Goal: Information Seeking & Learning: Understand process/instructions

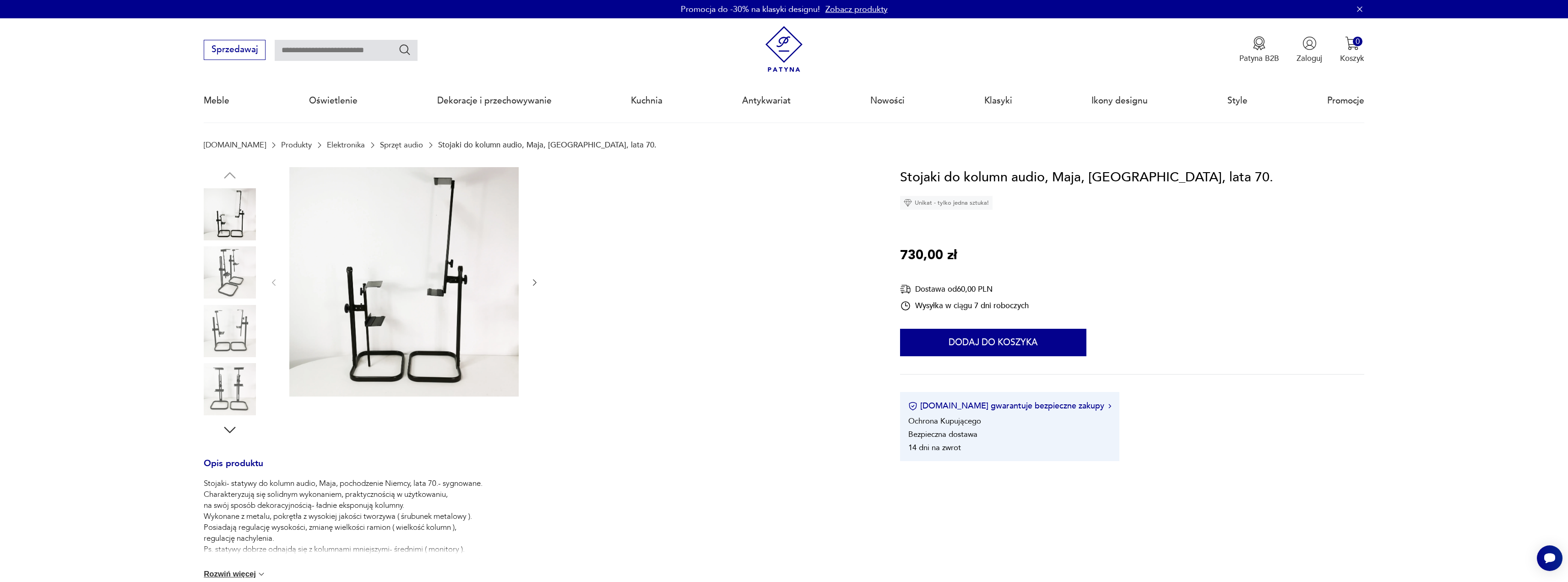
click at [536, 284] on icon "button" at bounding box center [535, 282] width 9 height 9
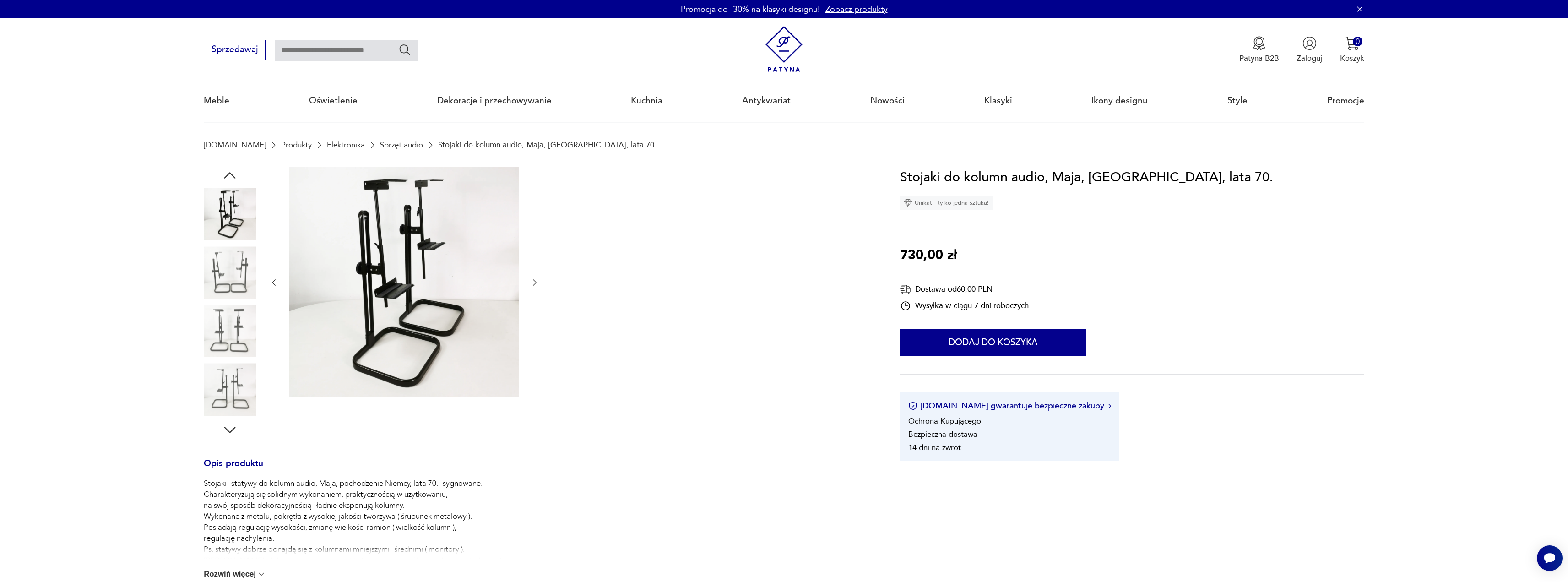
click at [536, 284] on icon "button" at bounding box center [535, 282] width 9 height 9
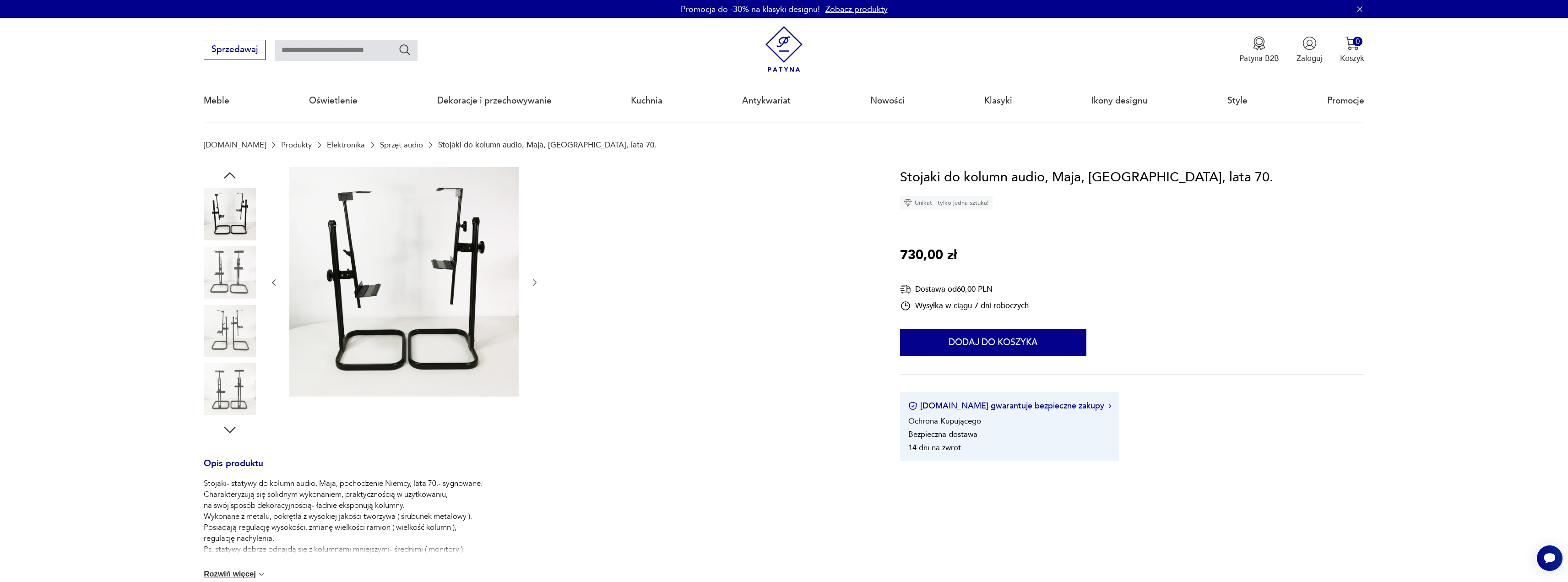
click at [536, 284] on icon "button" at bounding box center [535, 282] width 9 height 9
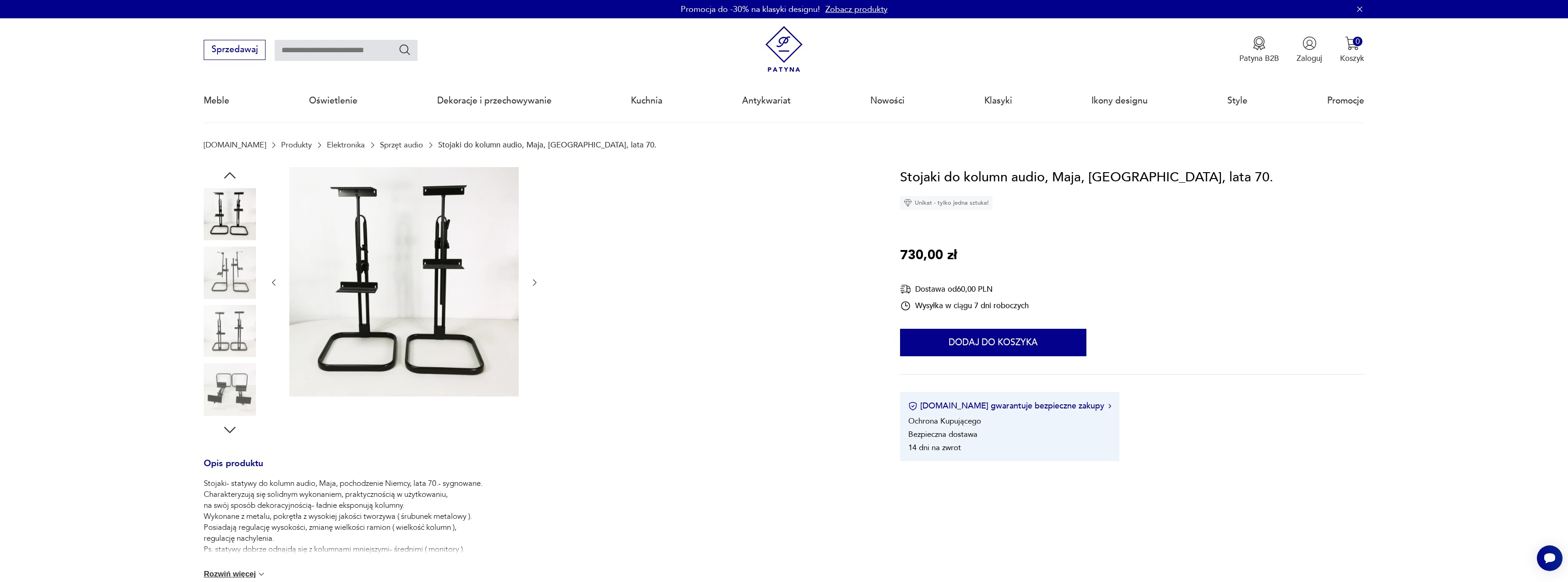
click at [536, 284] on icon "button" at bounding box center [535, 282] width 9 height 9
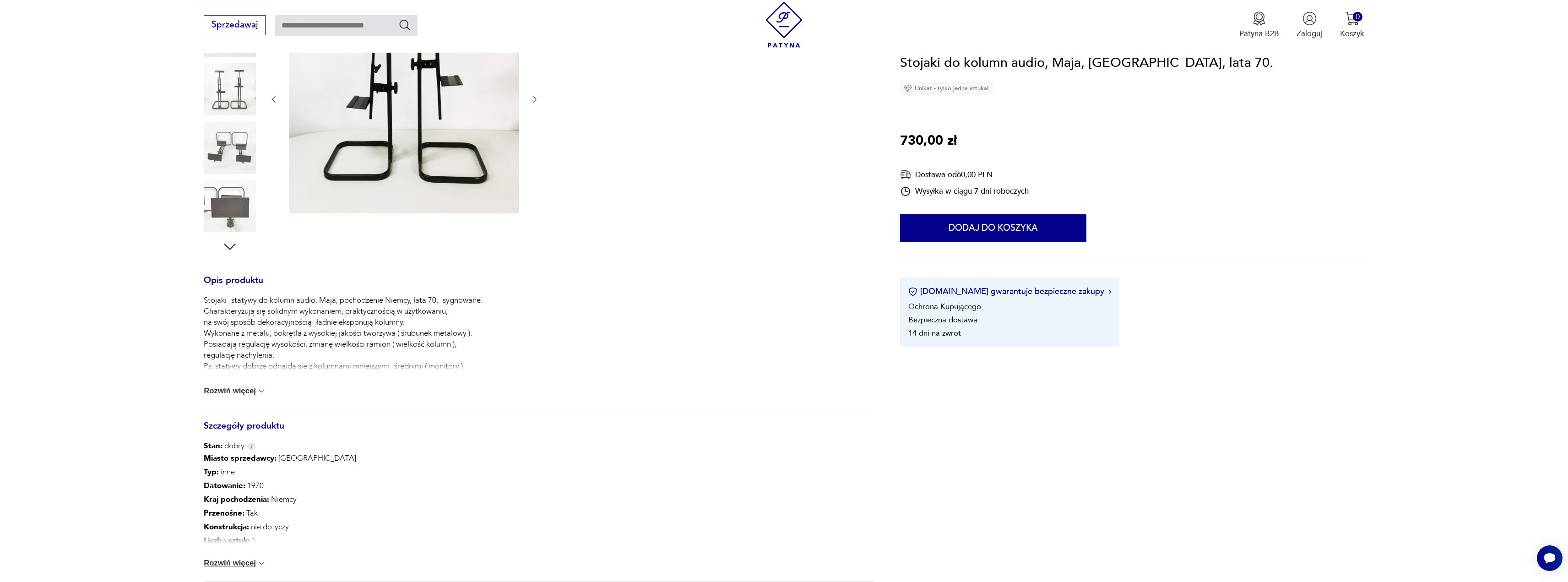
scroll to position [229, 0]
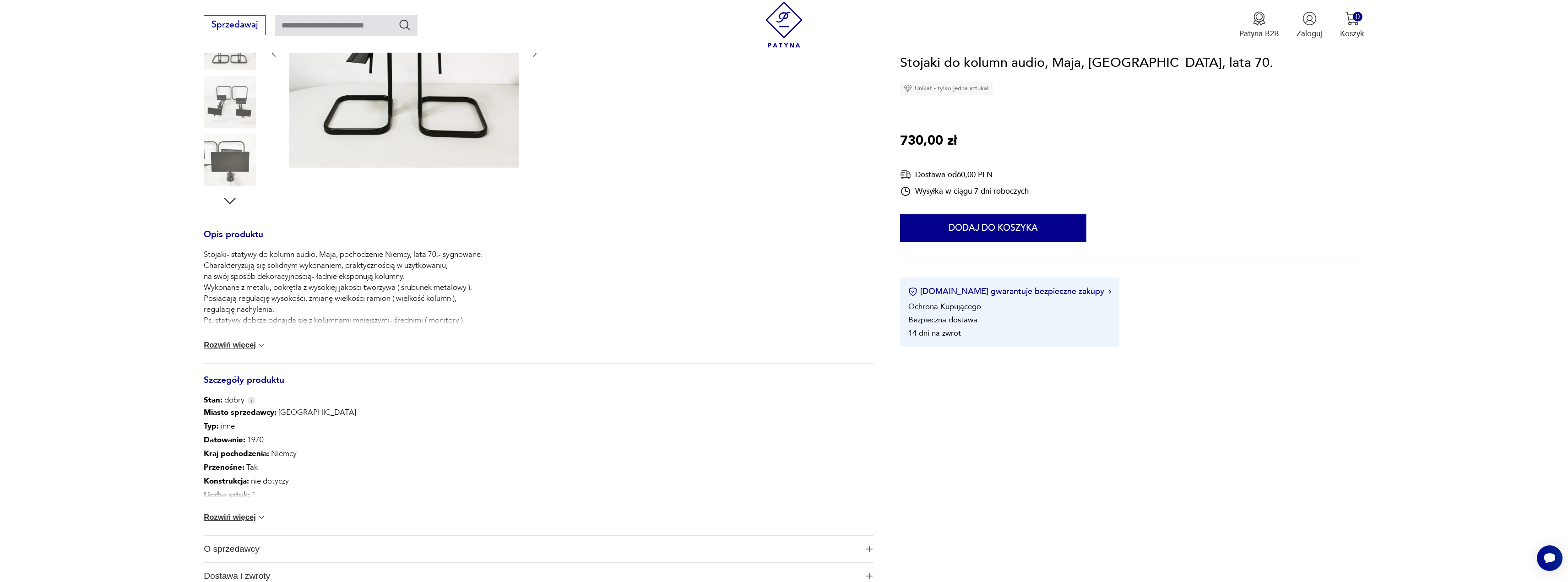
click at [258, 348] on img at bounding box center [261, 345] width 9 height 9
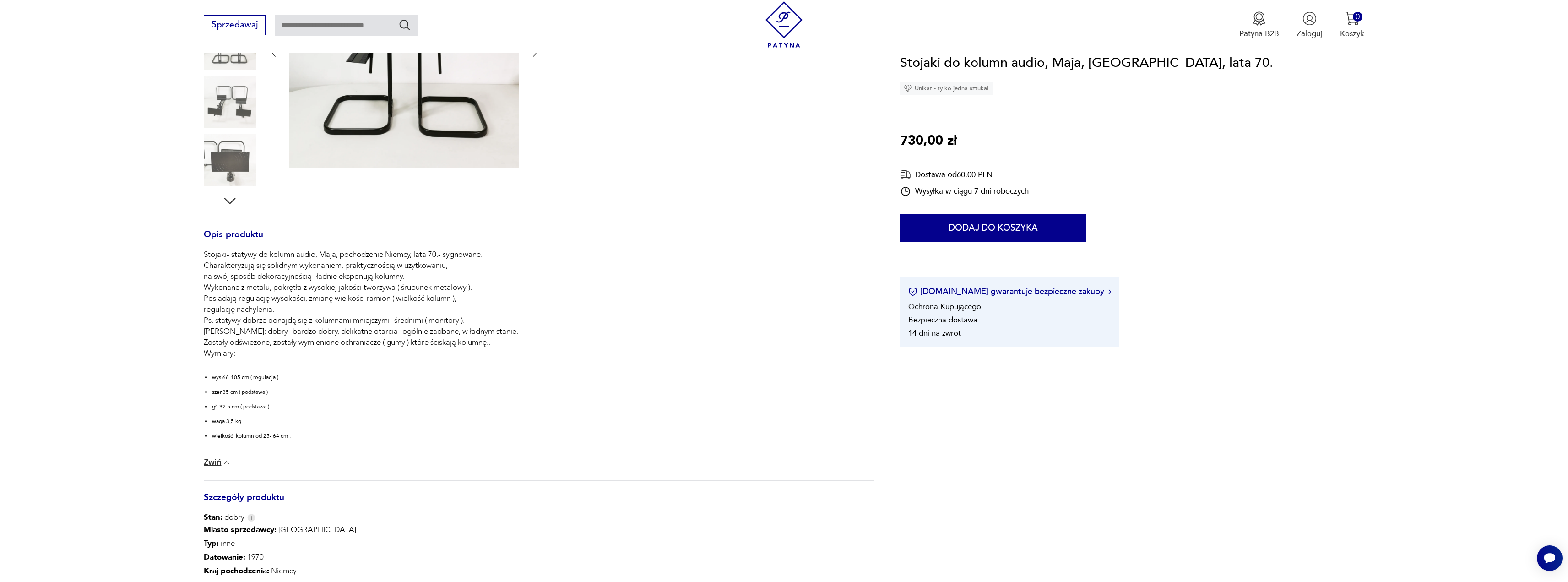
scroll to position [0, 0]
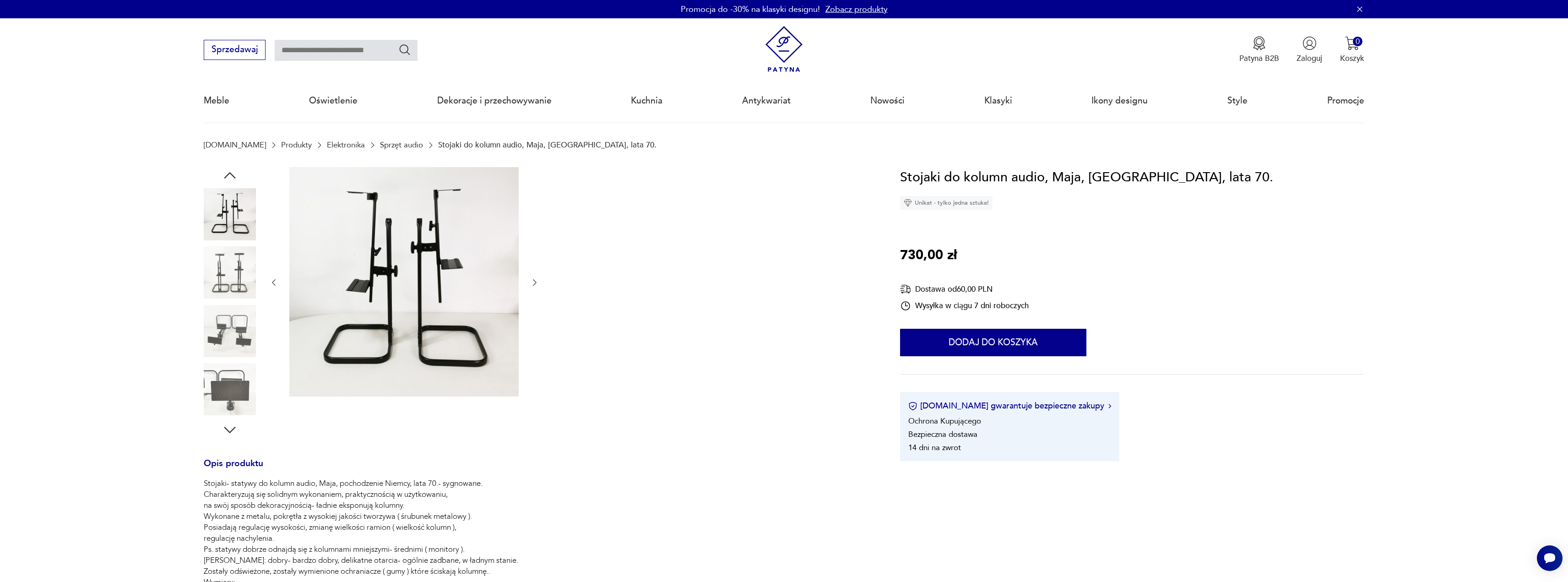
drag, startPoint x: 229, startPoint y: 419, endPoint x: 230, endPoint y: 410, distance: 9.1
click at [229, 417] on div at bounding box center [230, 303] width 52 height 271
click at [233, 386] on img at bounding box center [230, 389] width 52 height 52
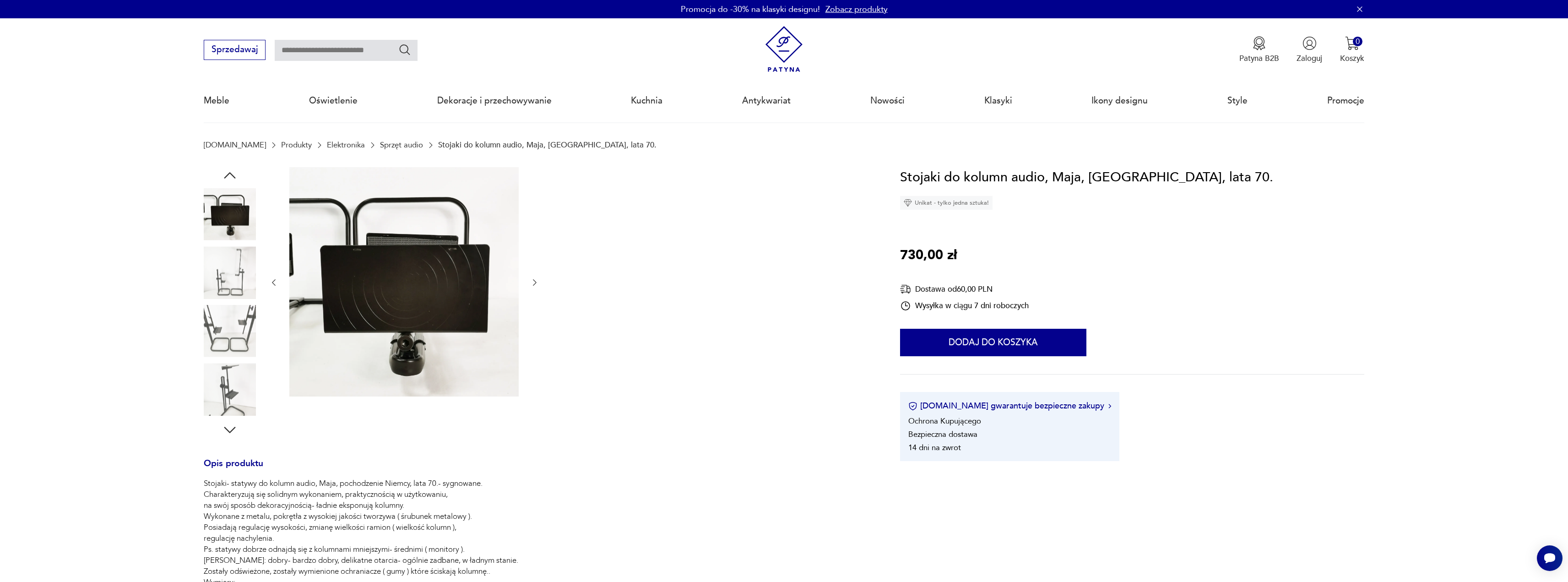
click at [535, 283] on icon "button" at bounding box center [535, 282] width 9 height 9
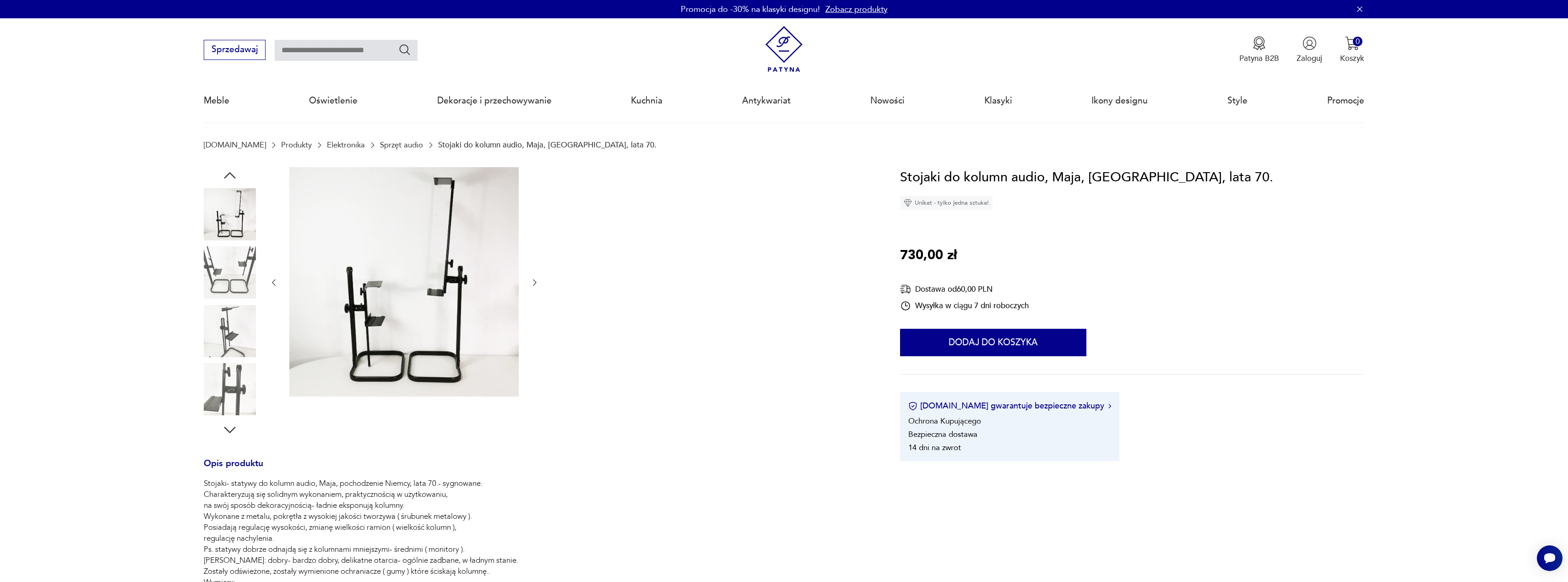
click at [535, 283] on icon "button" at bounding box center [535, 282] width 9 height 9
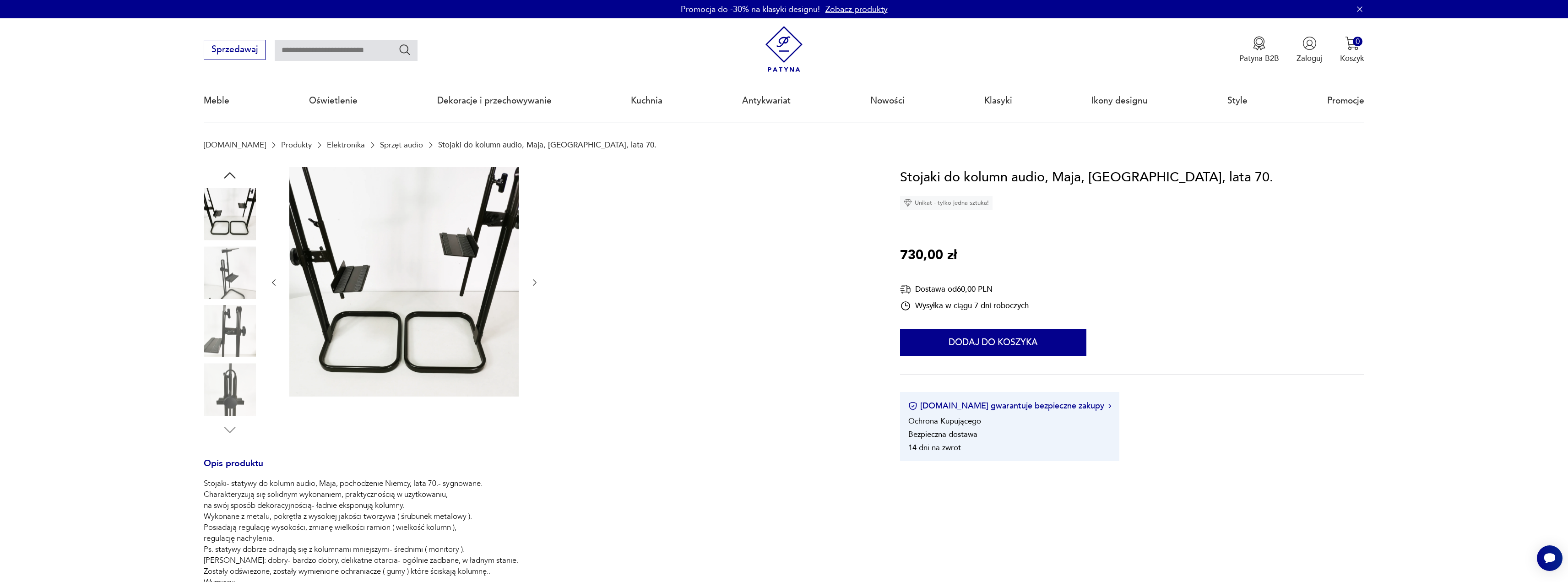
click at [535, 283] on icon "button" at bounding box center [535, 282] width 9 height 9
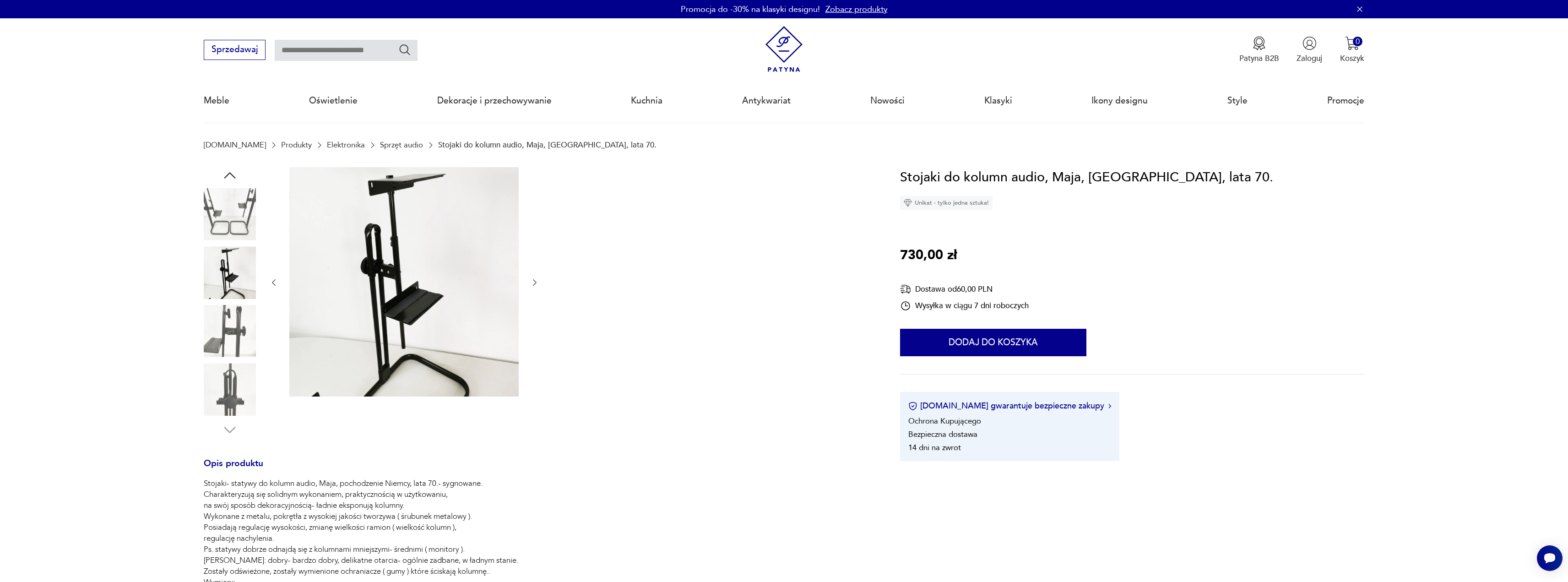
click at [535, 283] on icon "button" at bounding box center [535, 282] width 9 height 9
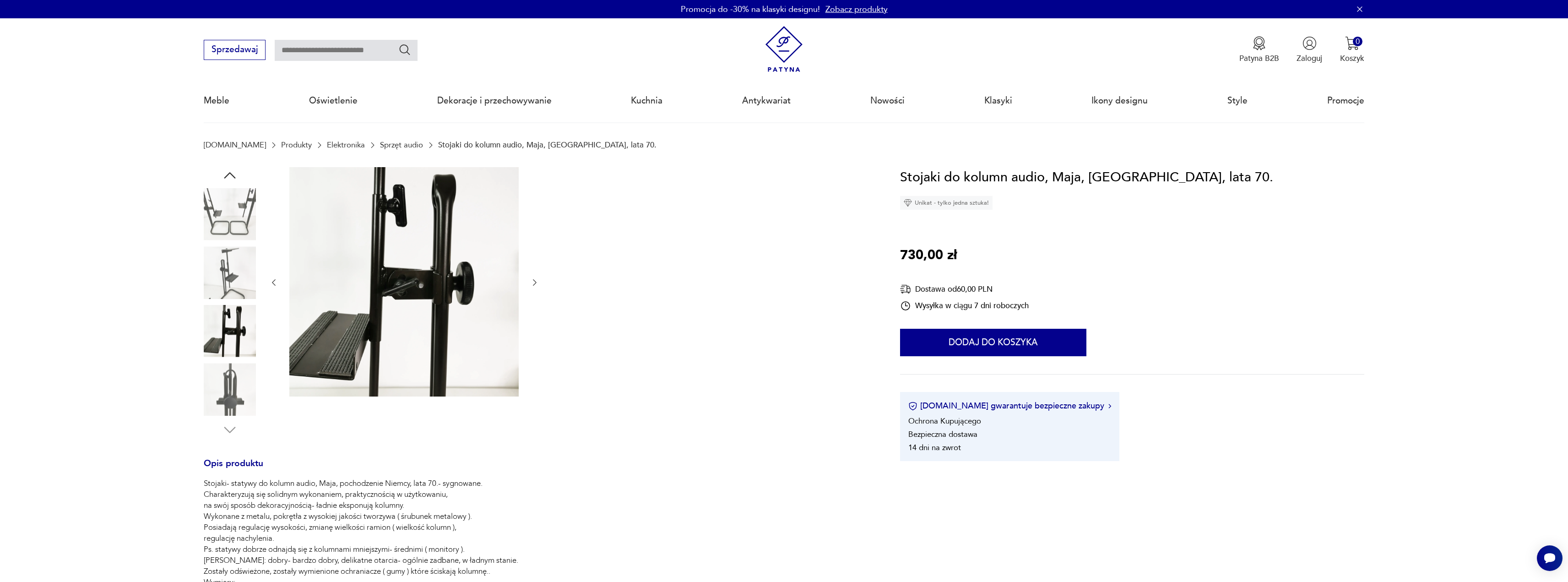
click at [535, 283] on icon "button" at bounding box center [535, 282] width 9 height 9
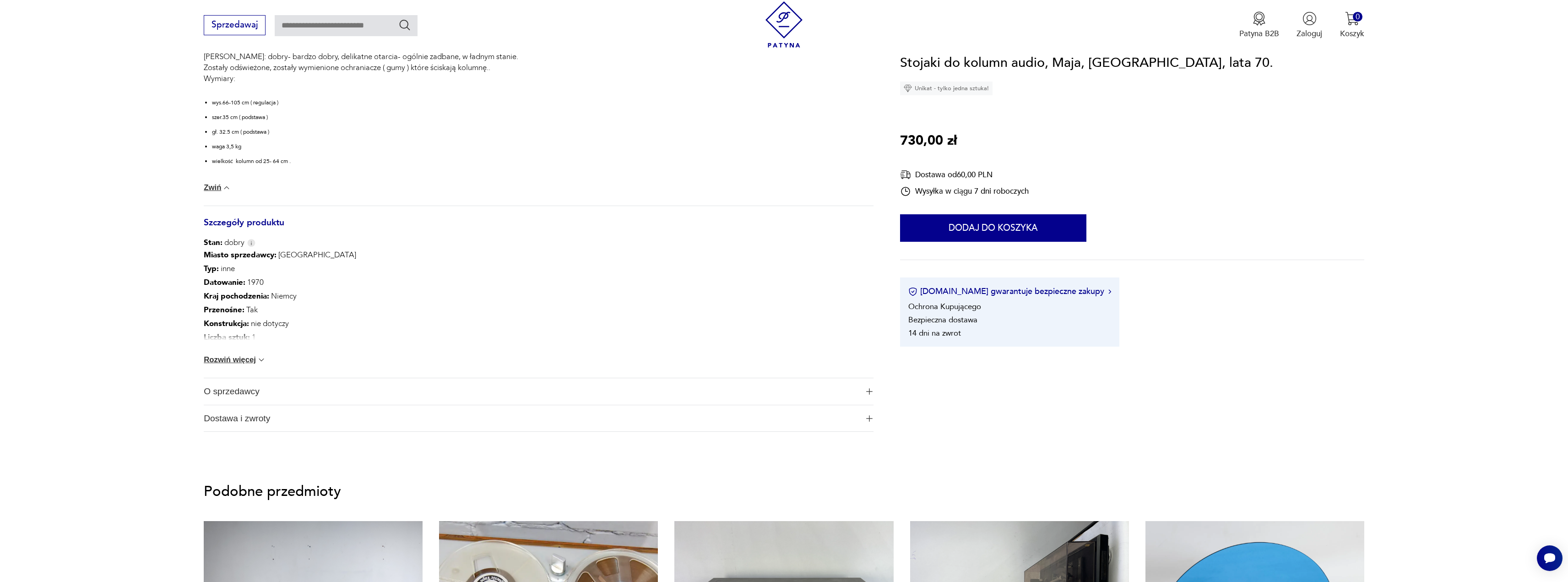
scroll to position [550, 0]
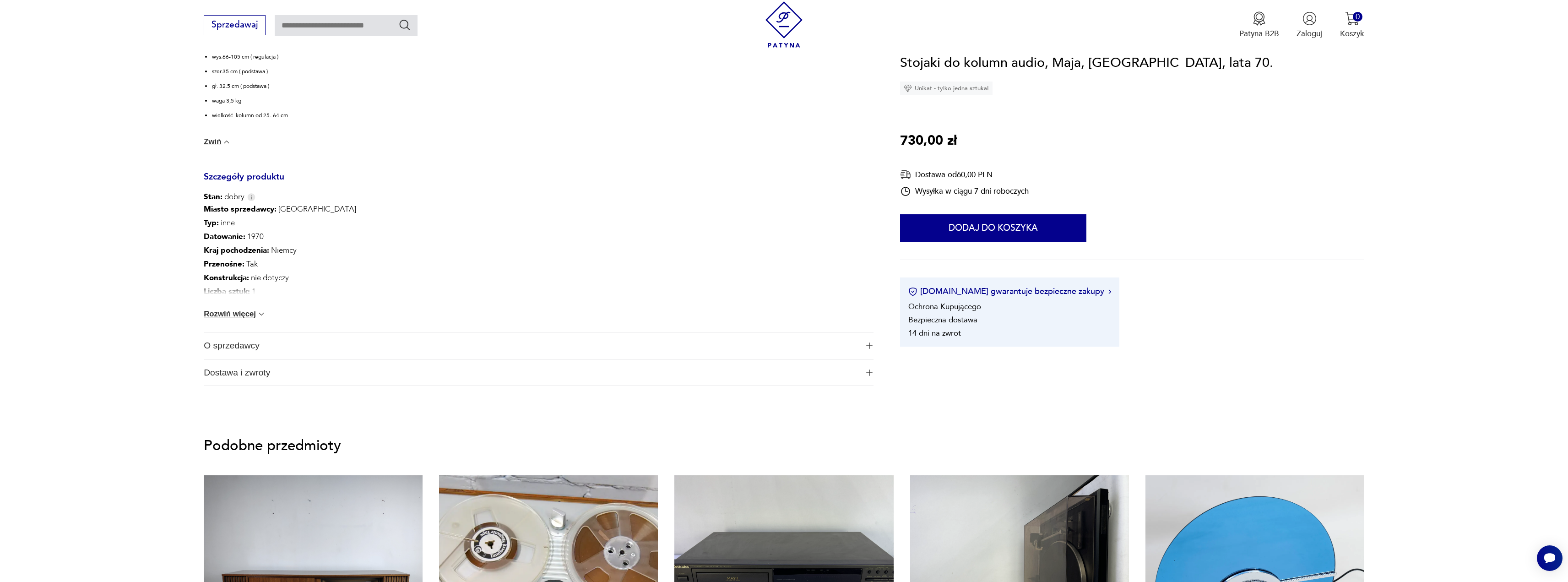
click at [254, 317] on button "Rozwiń więcej" at bounding box center [235, 315] width 62 height 9
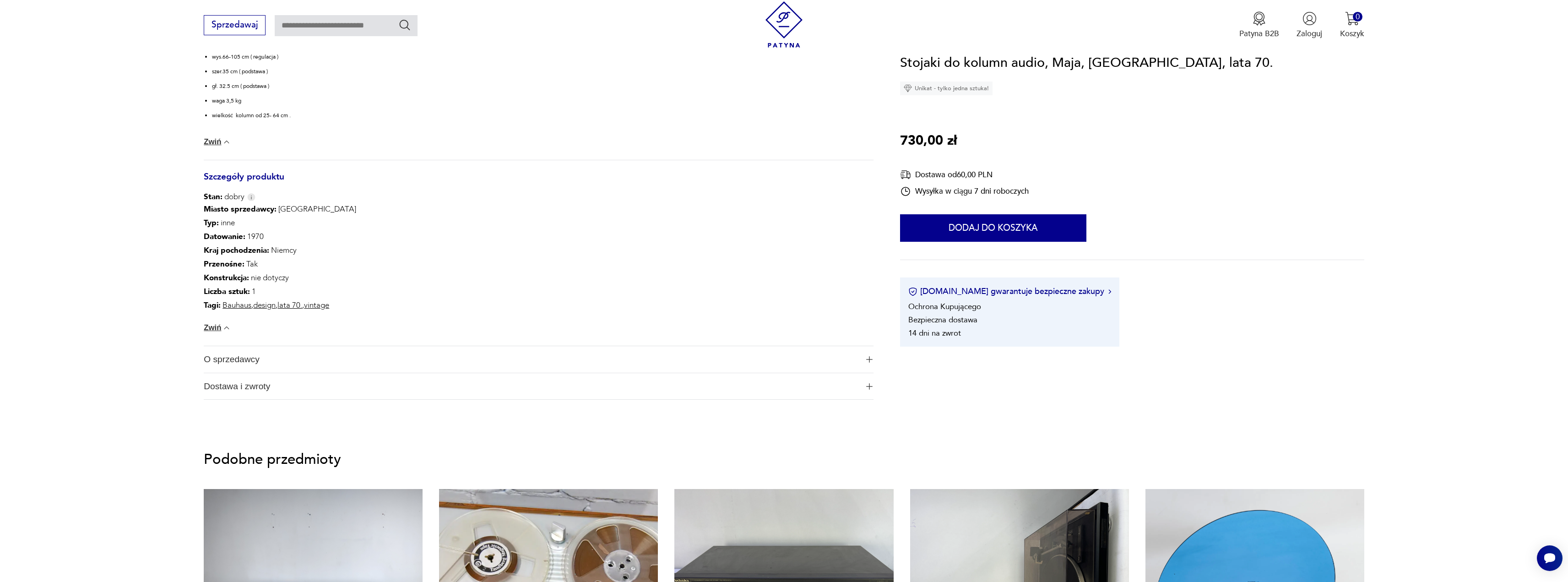
scroll to position [320, 0]
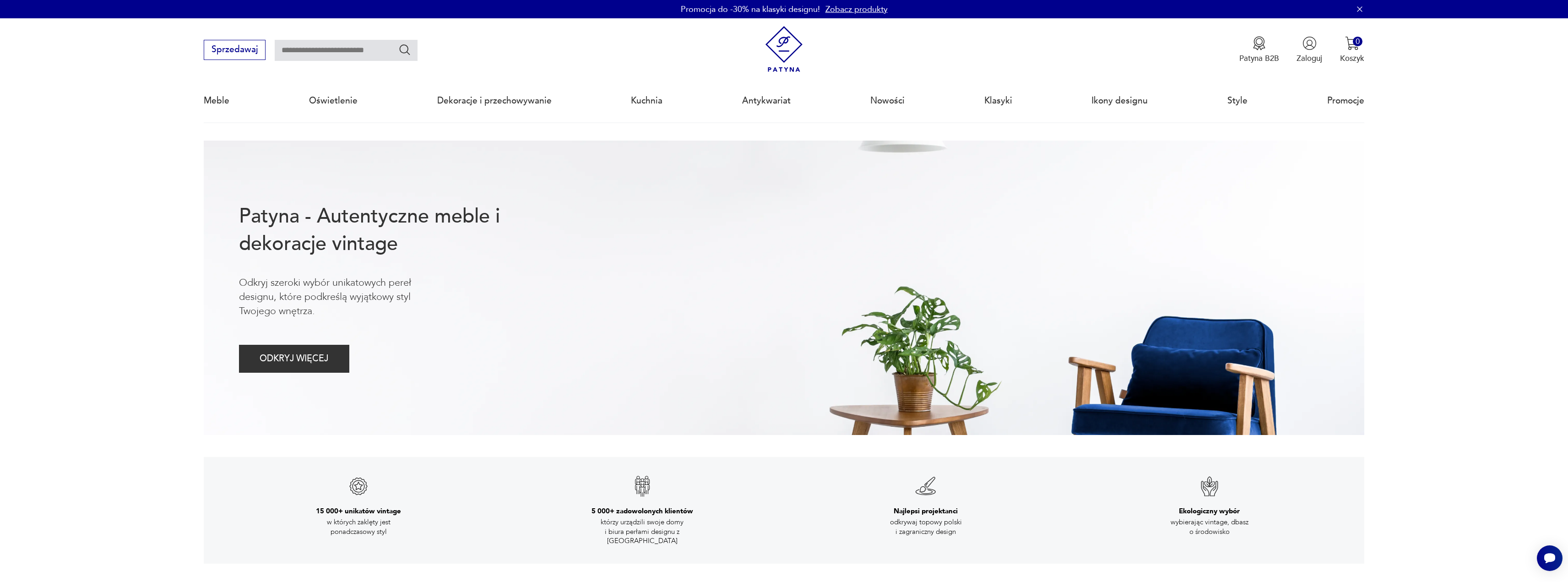
click at [311, 58] on input "text" at bounding box center [346, 50] width 143 height 21
type input "*********"
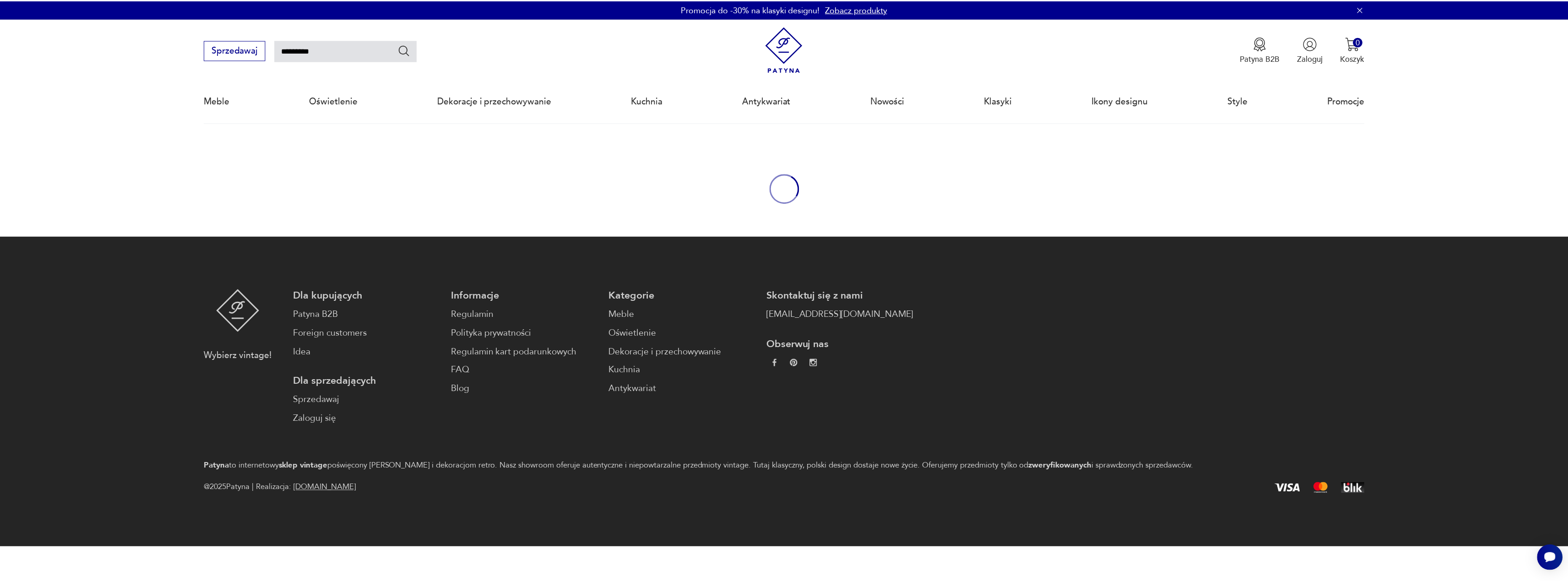
scroll to position [53, 0]
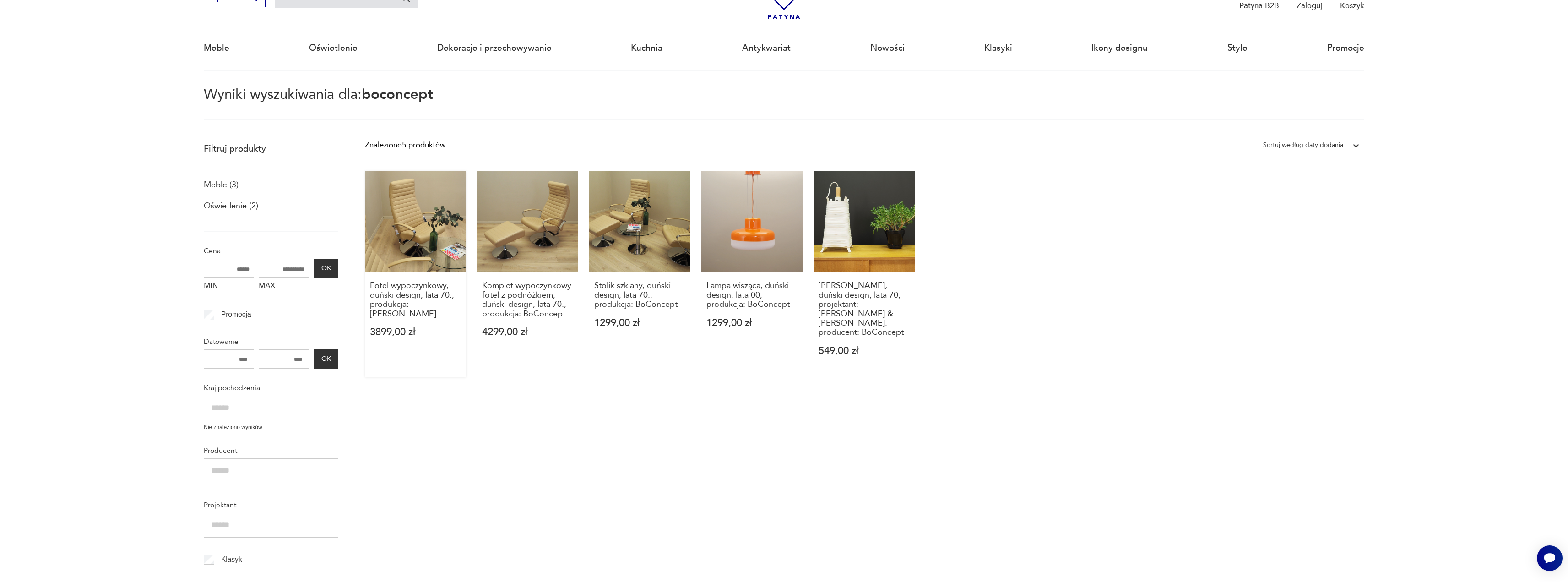
click at [424, 299] on h3 "Fotel wypoczynkowy, duński design, lata 70., produkcja: BoConcept" at bounding box center [416, 300] width 92 height 37
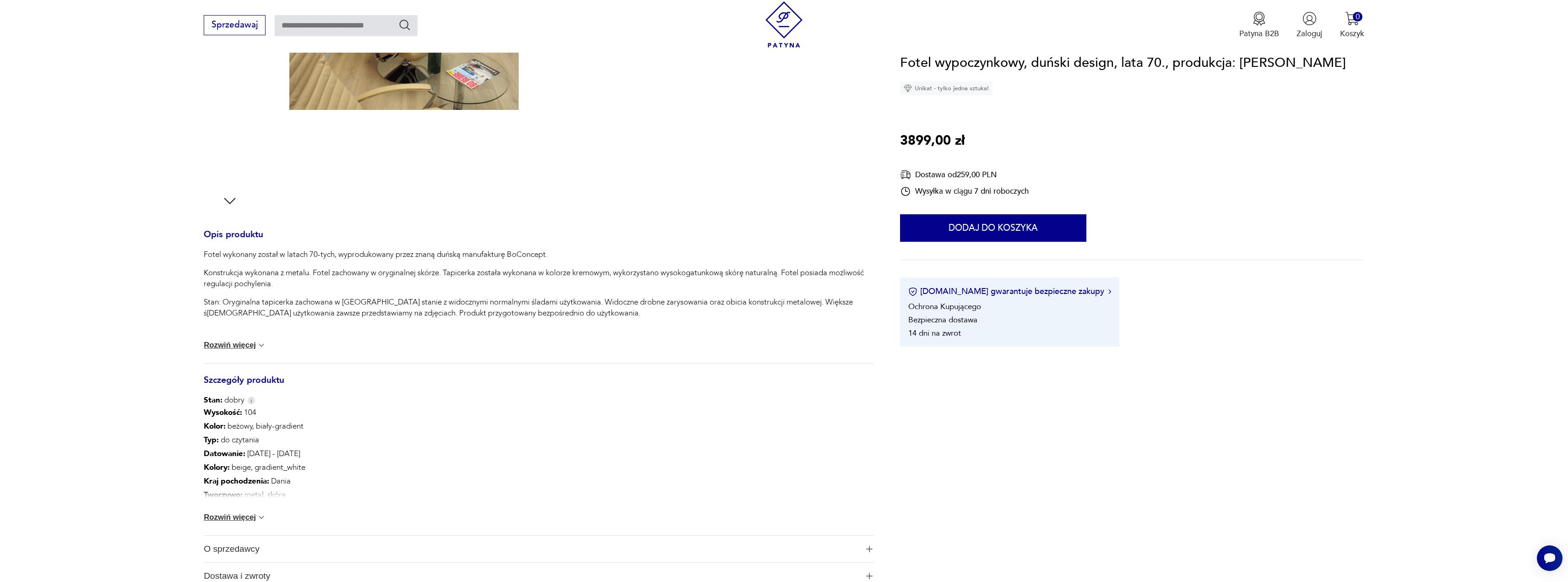
scroll to position [366, 0]
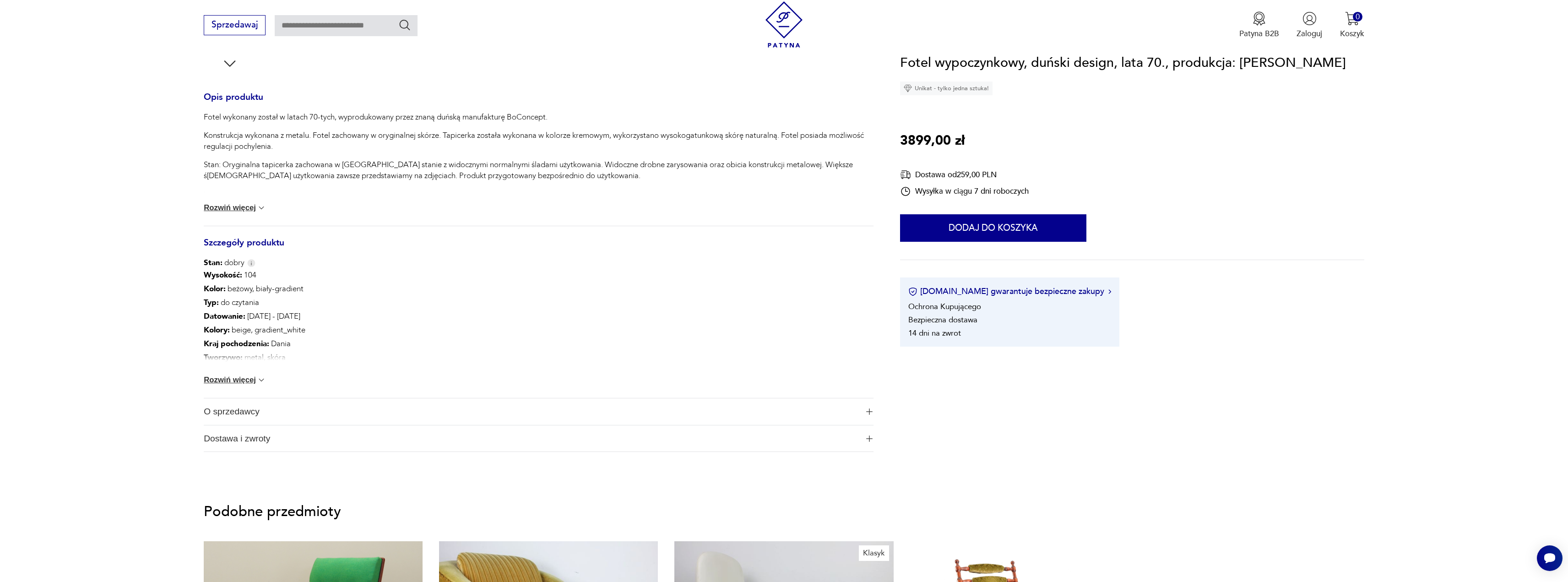
click at [250, 381] on button "Rozwiń więcej" at bounding box center [235, 380] width 62 height 9
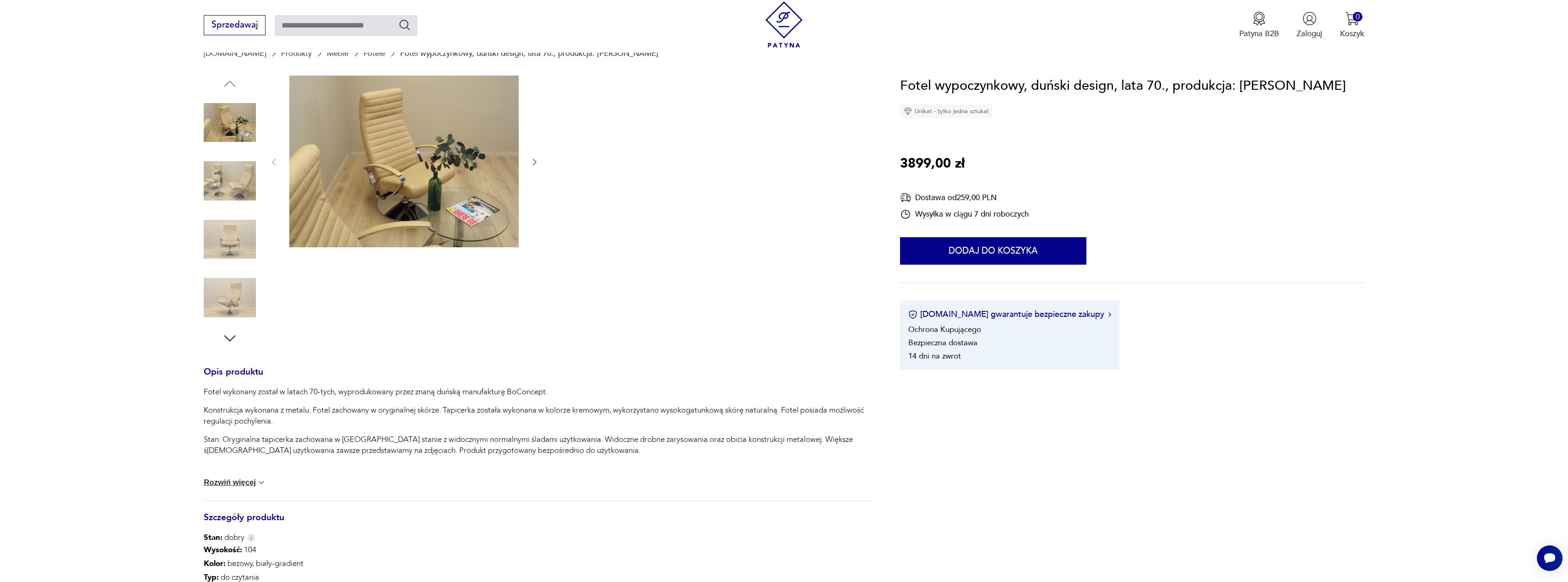
scroll to position [46, 0]
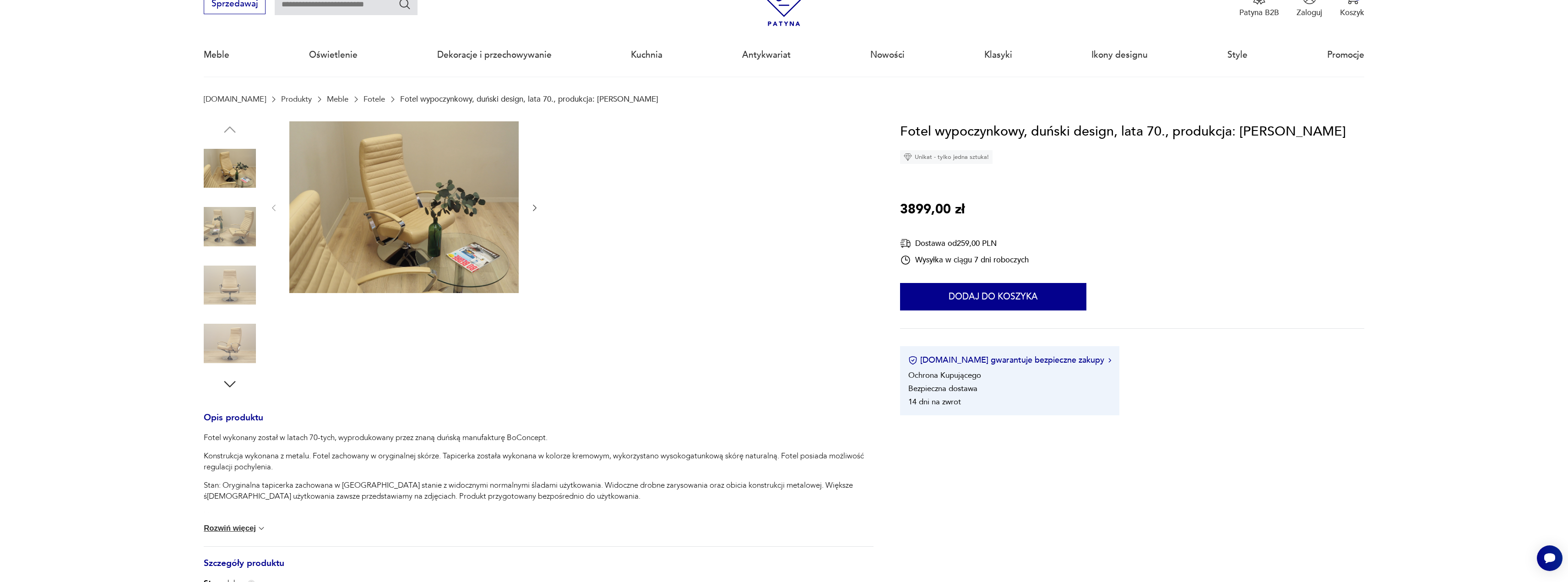
click at [534, 204] on icon "button" at bounding box center [535, 208] width 9 height 9
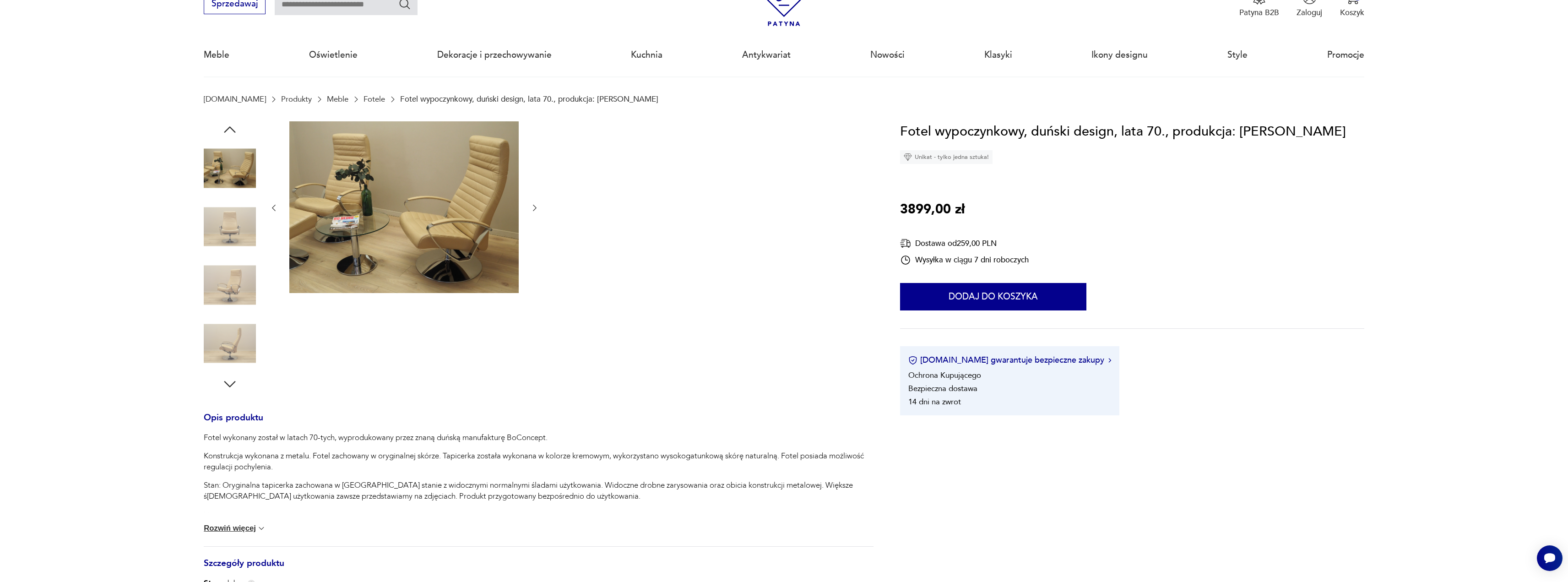
click at [534, 204] on icon "button" at bounding box center [535, 208] width 9 height 9
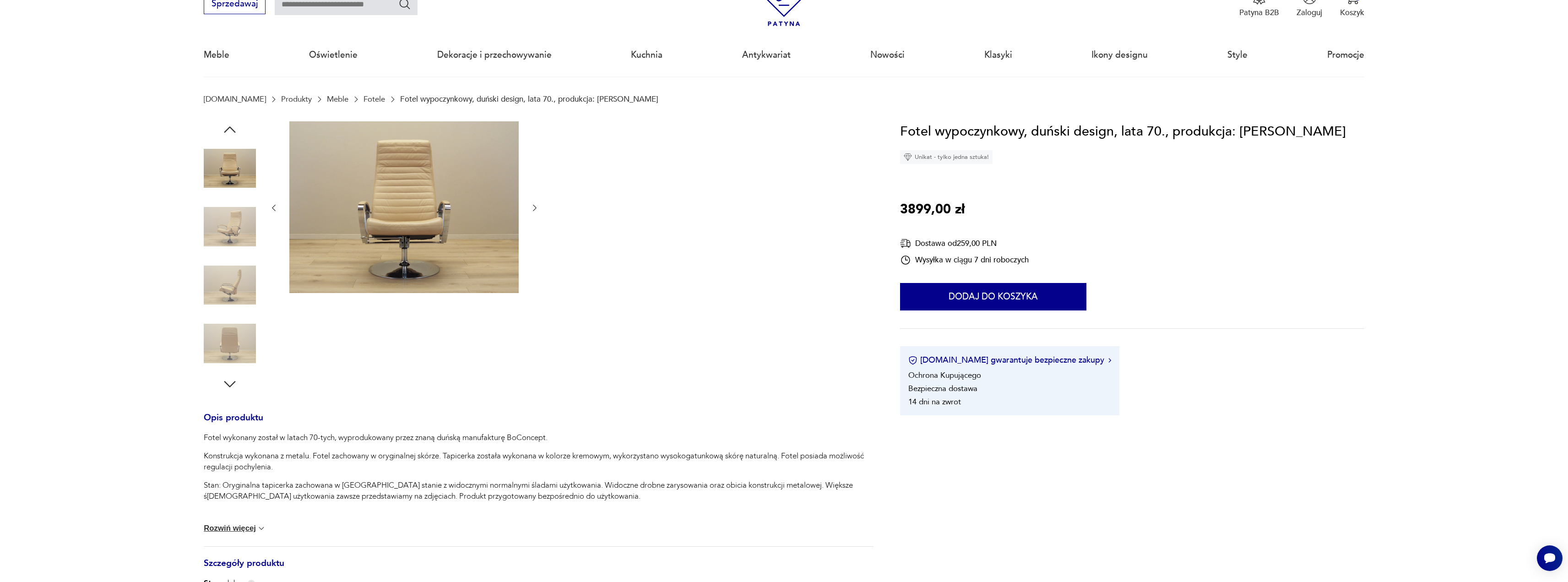
click at [534, 204] on icon "button" at bounding box center [535, 208] width 9 height 9
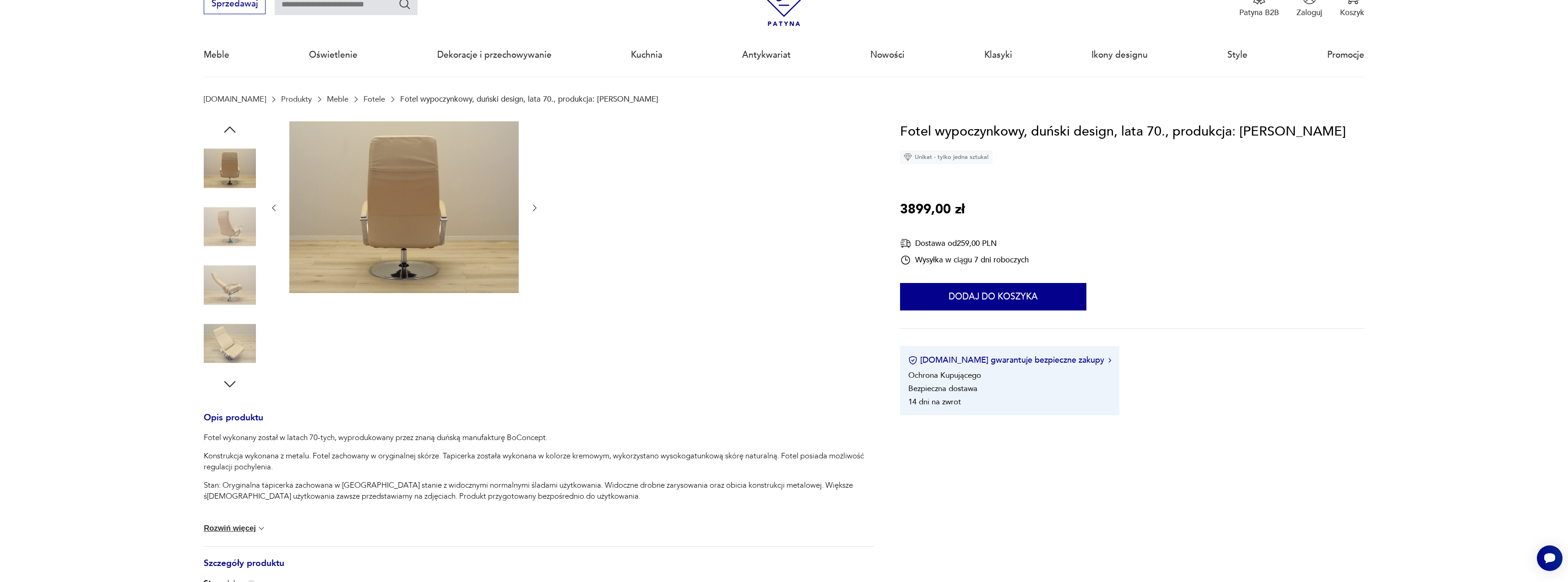
click at [534, 204] on icon "button" at bounding box center [535, 208] width 9 height 9
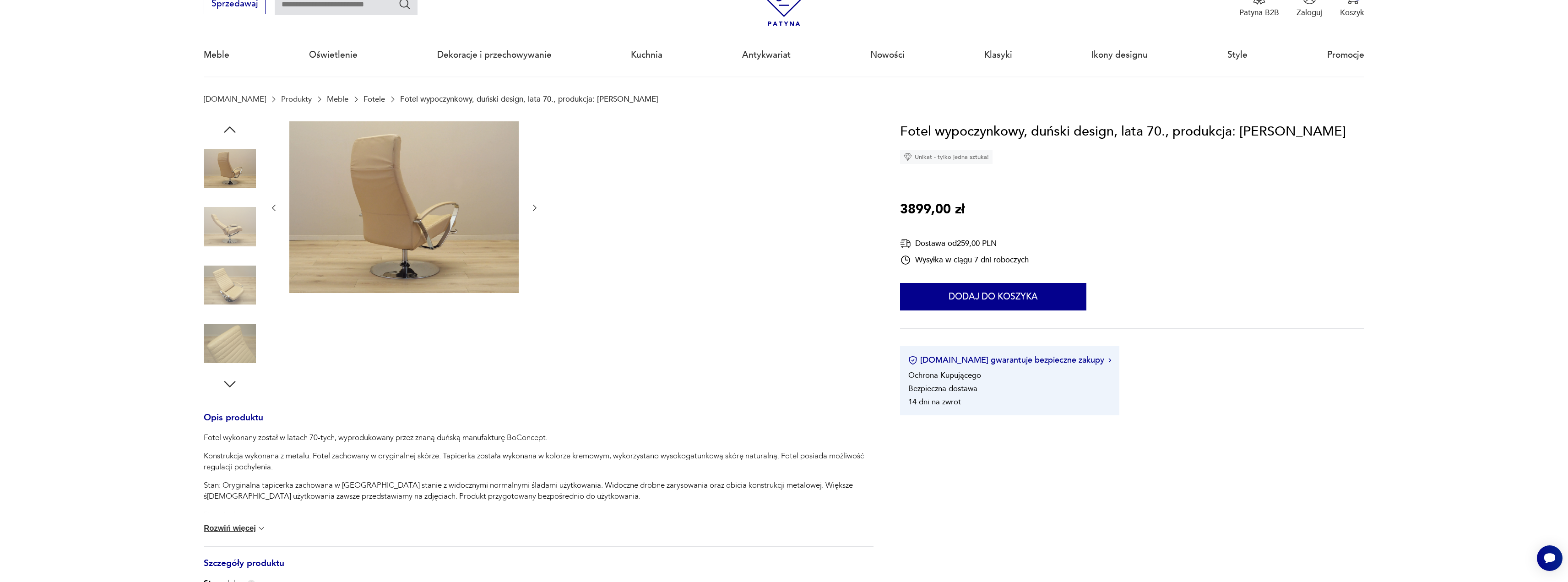
click at [534, 204] on icon "button" at bounding box center [535, 208] width 9 height 9
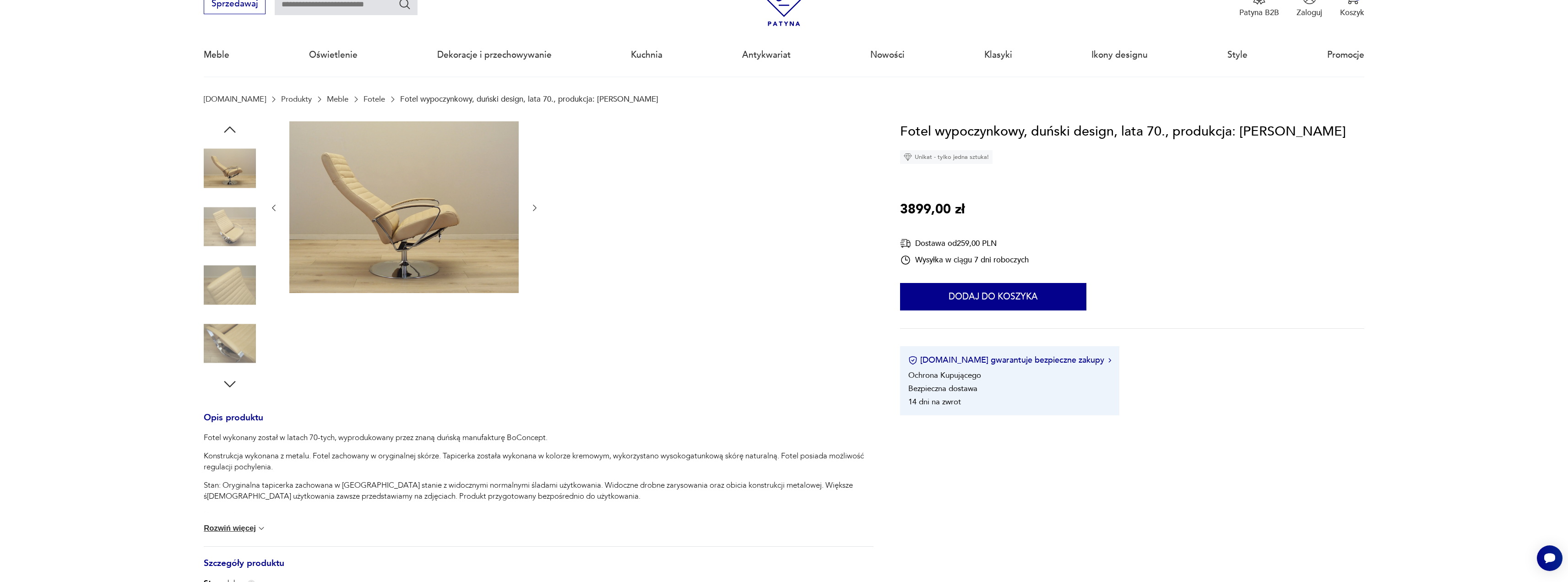
click at [534, 204] on icon "button" at bounding box center [535, 208] width 9 height 9
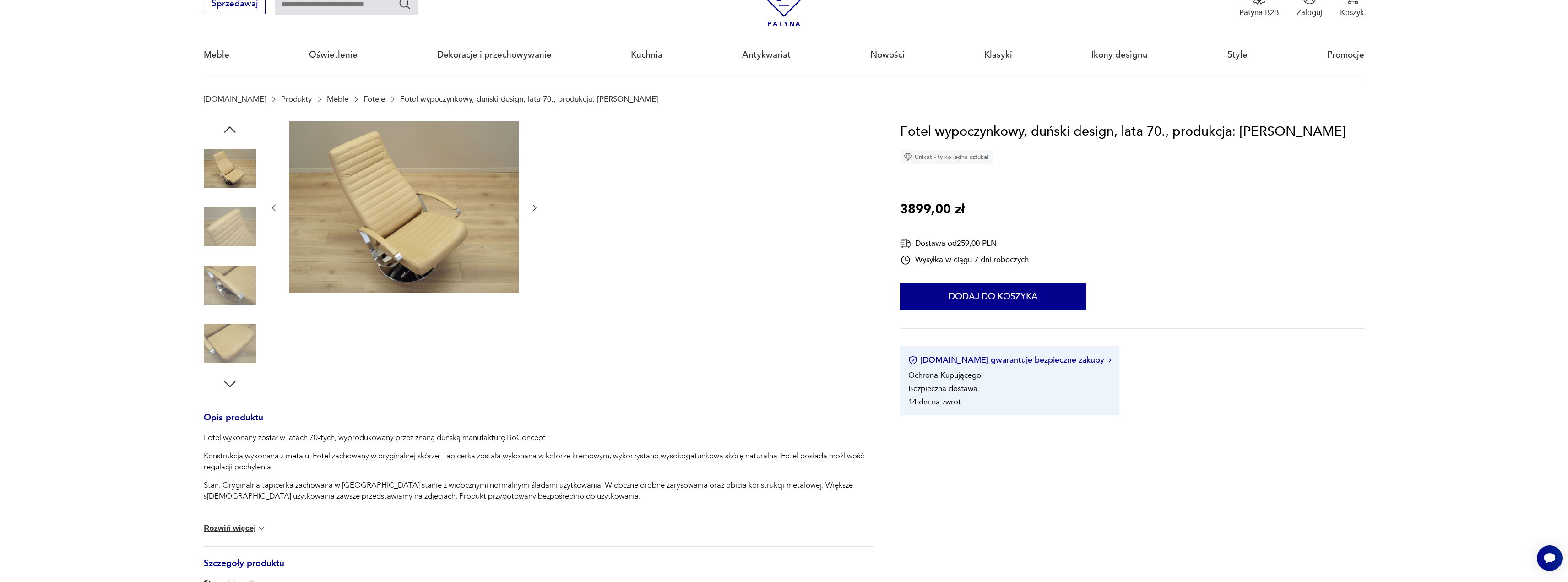
click at [534, 204] on icon "button" at bounding box center [535, 208] width 9 height 9
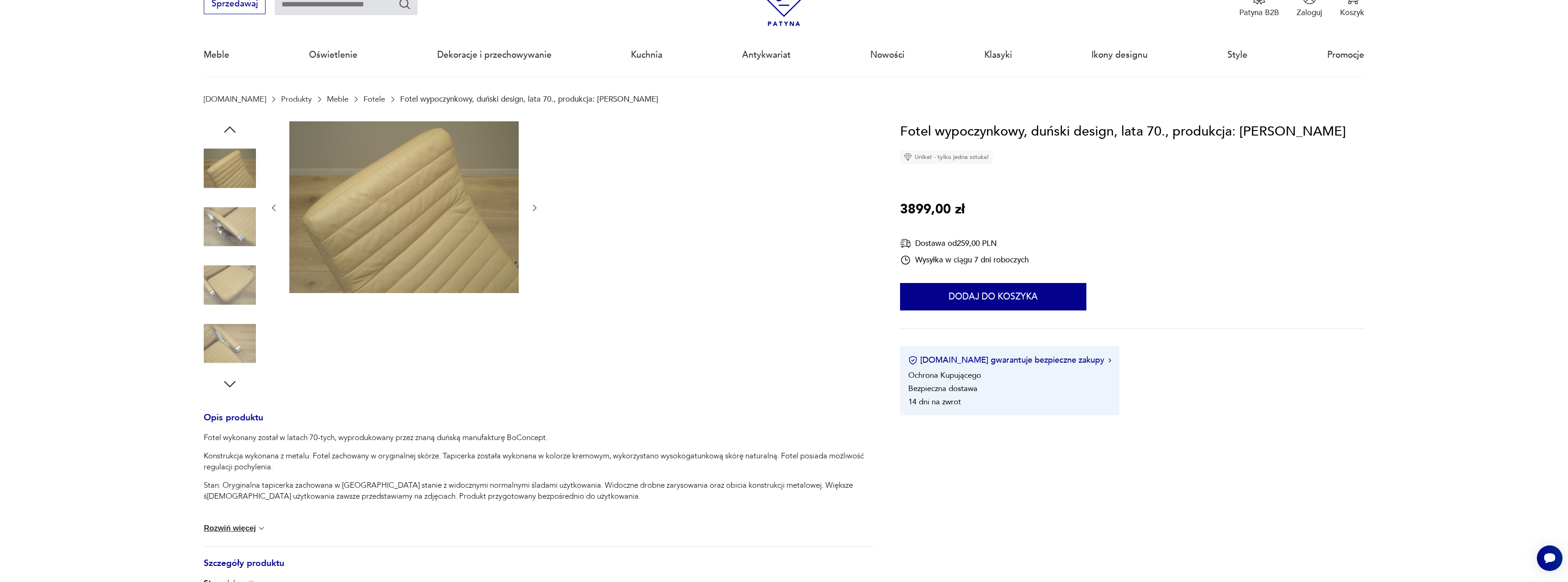
click at [534, 204] on icon "button" at bounding box center [535, 208] width 9 height 9
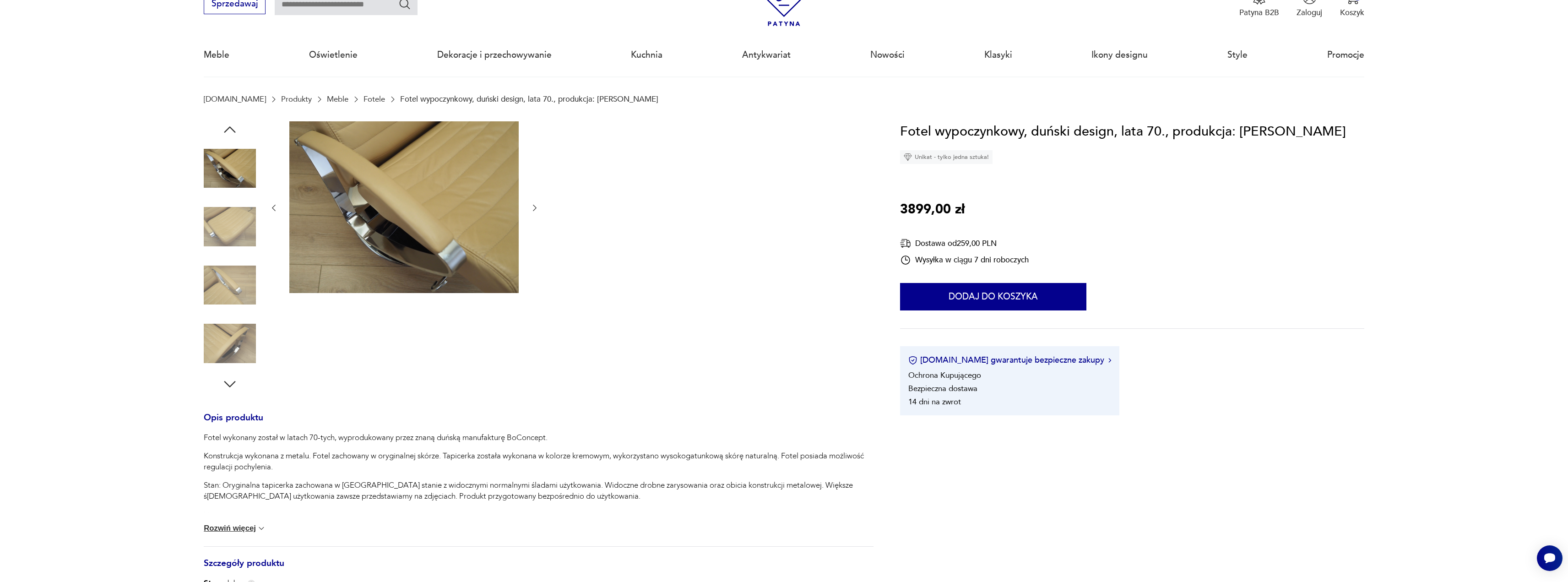
click at [534, 204] on icon "button" at bounding box center [535, 208] width 9 height 9
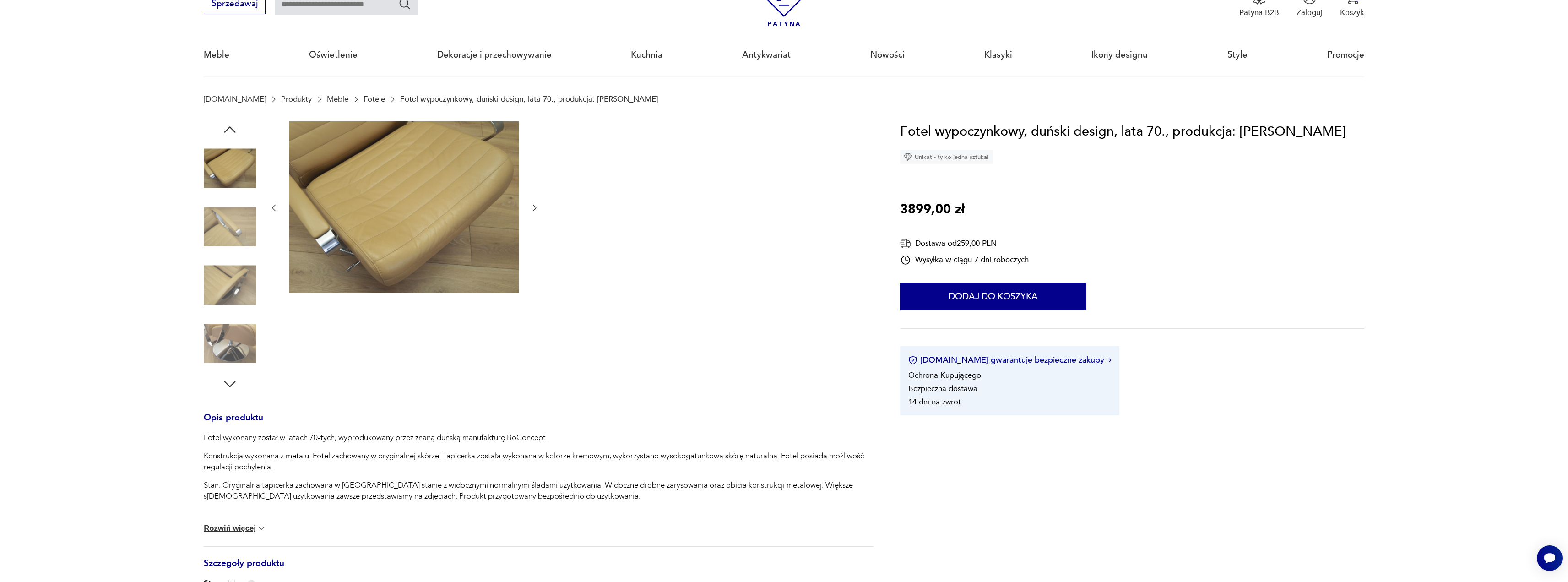
click at [534, 204] on icon "button" at bounding box center [535, 208] width 9 height 9
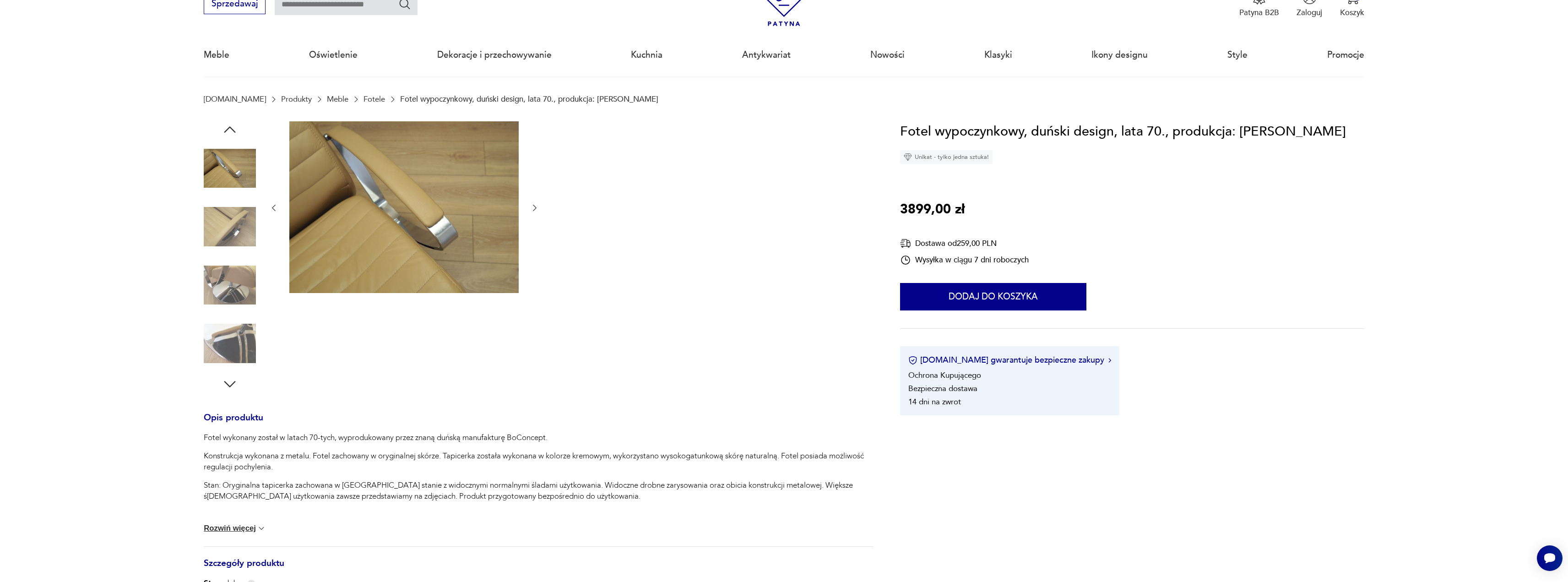
click at [534, 204] on icon "button" at bounding box center [535, 208] width 9 height 9
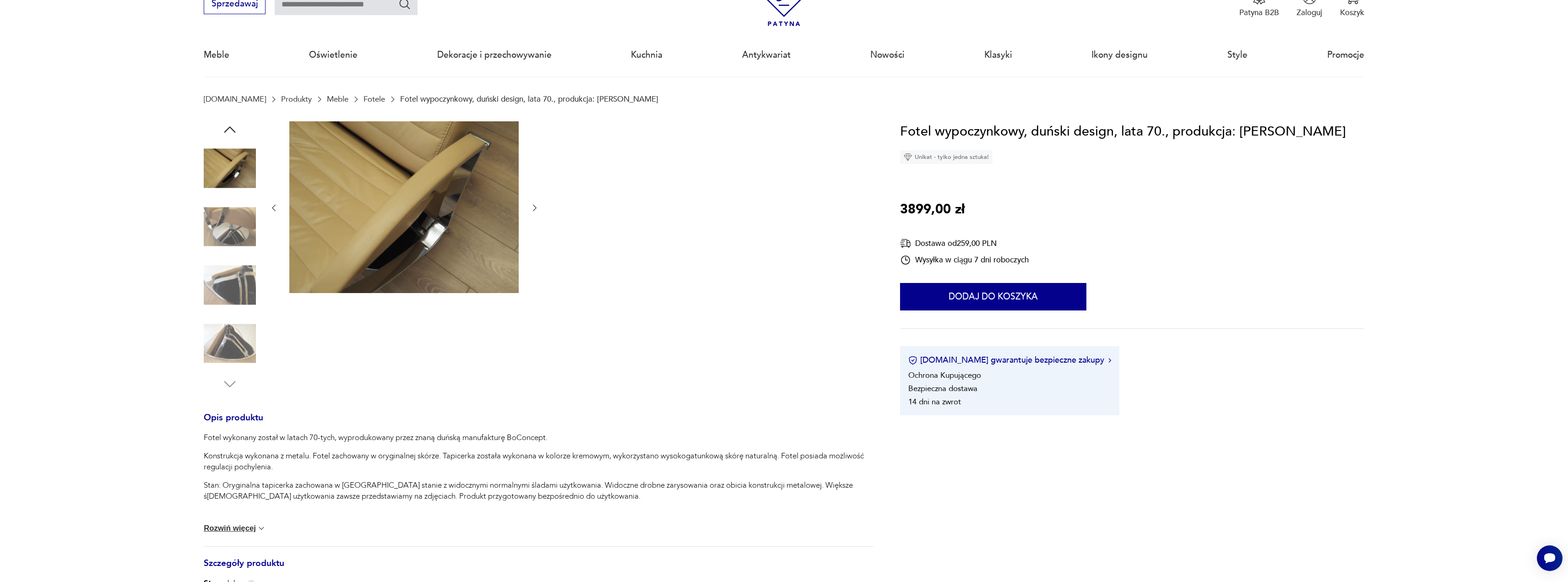
click at [534, 204] on icon "button" at bounding box center [535, 208] width 9 height 9
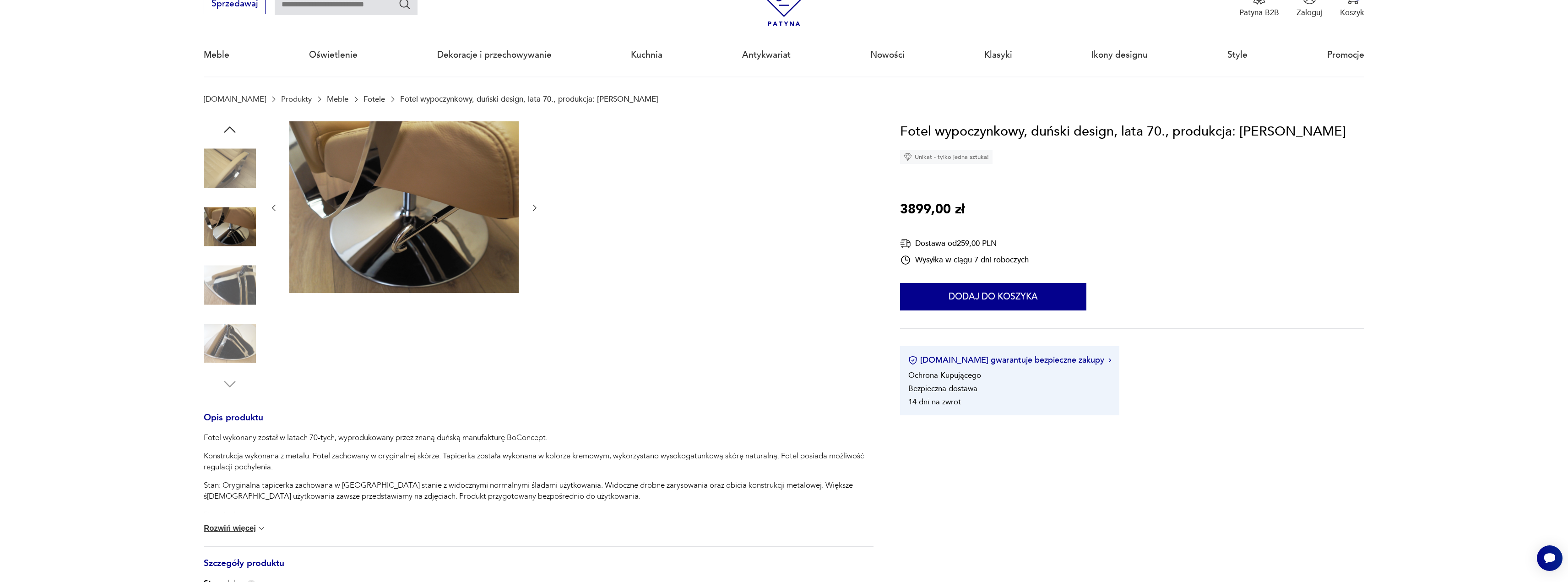
click at [534, 204] on icon "button" at bounding box center [535, 208] width 9 height 9
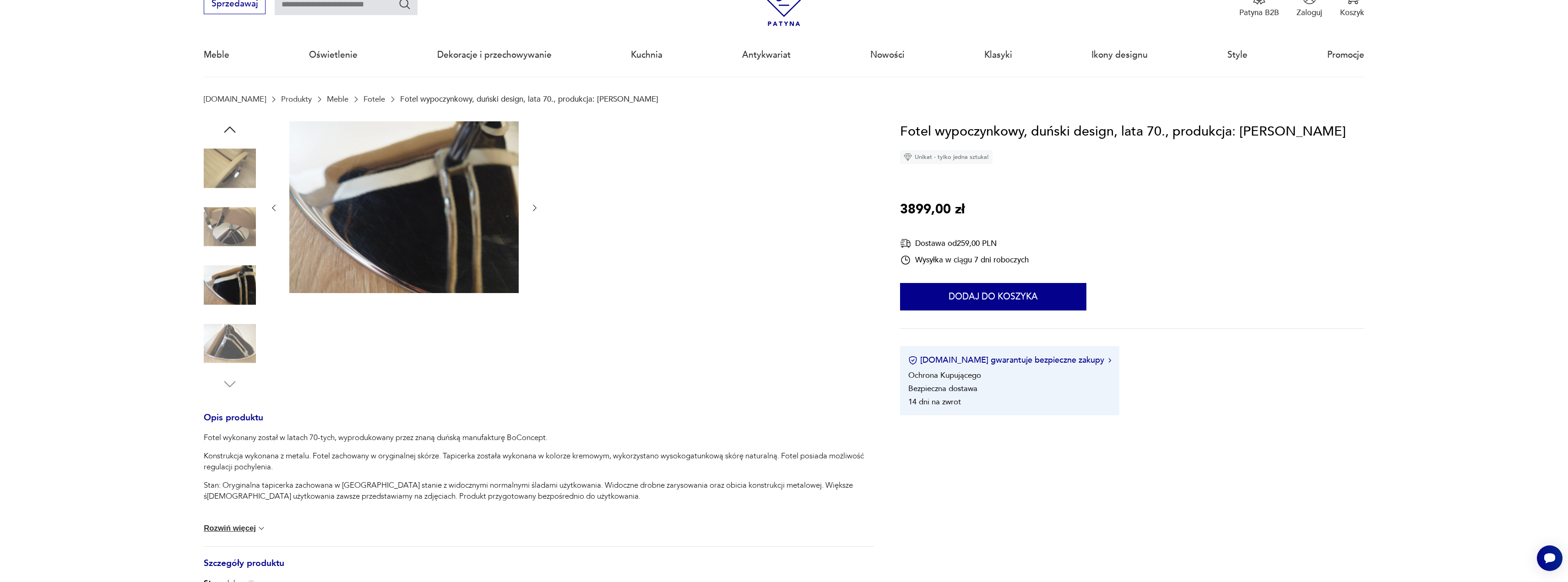
click at [534, 204] on icon "button" at bounding box center [535, 208] width 9 height 9
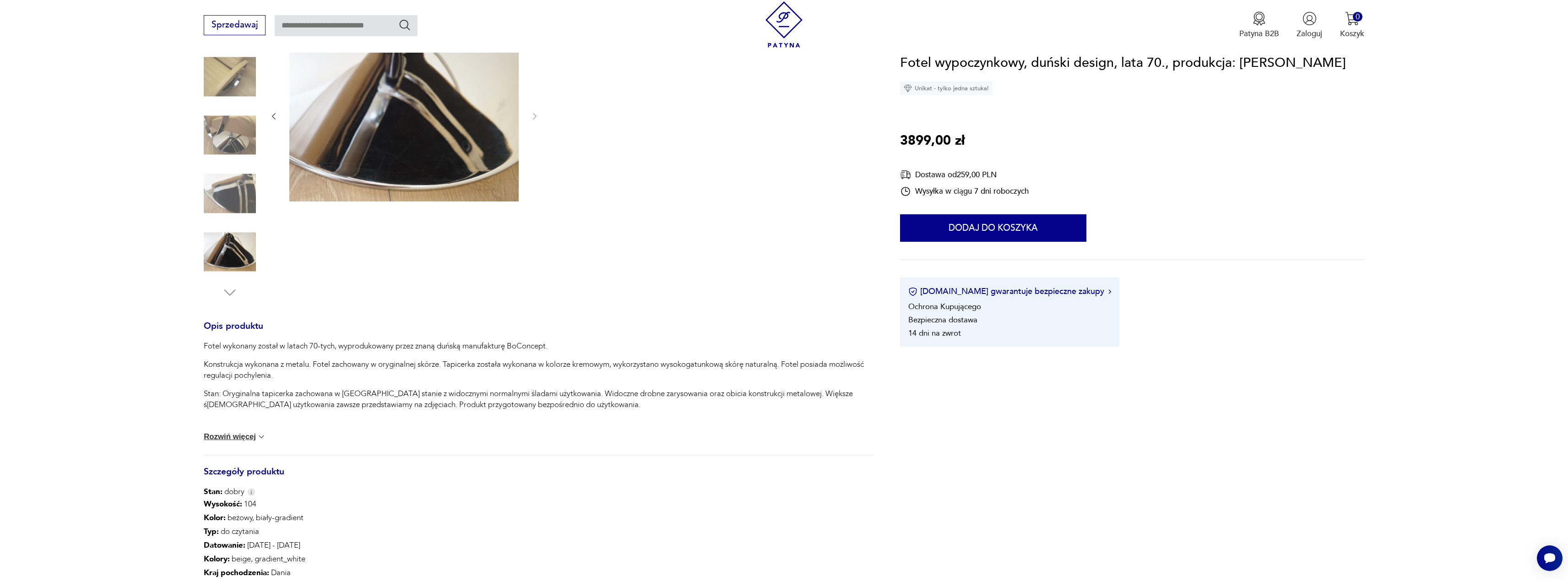
scroll to position [0, 0]
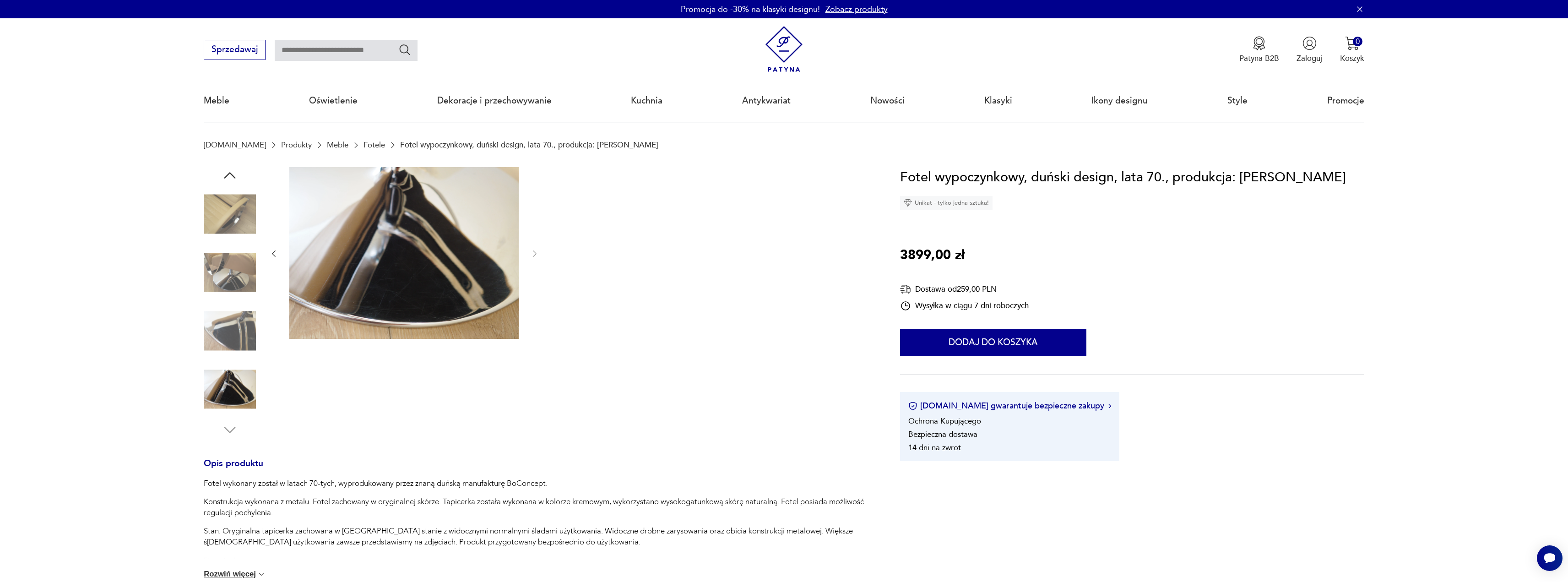
drag, startPoint x: 481, startPoint y: 290, endPoint x: 464, endPoint y: 290, distance: 17.0
type input "*********"
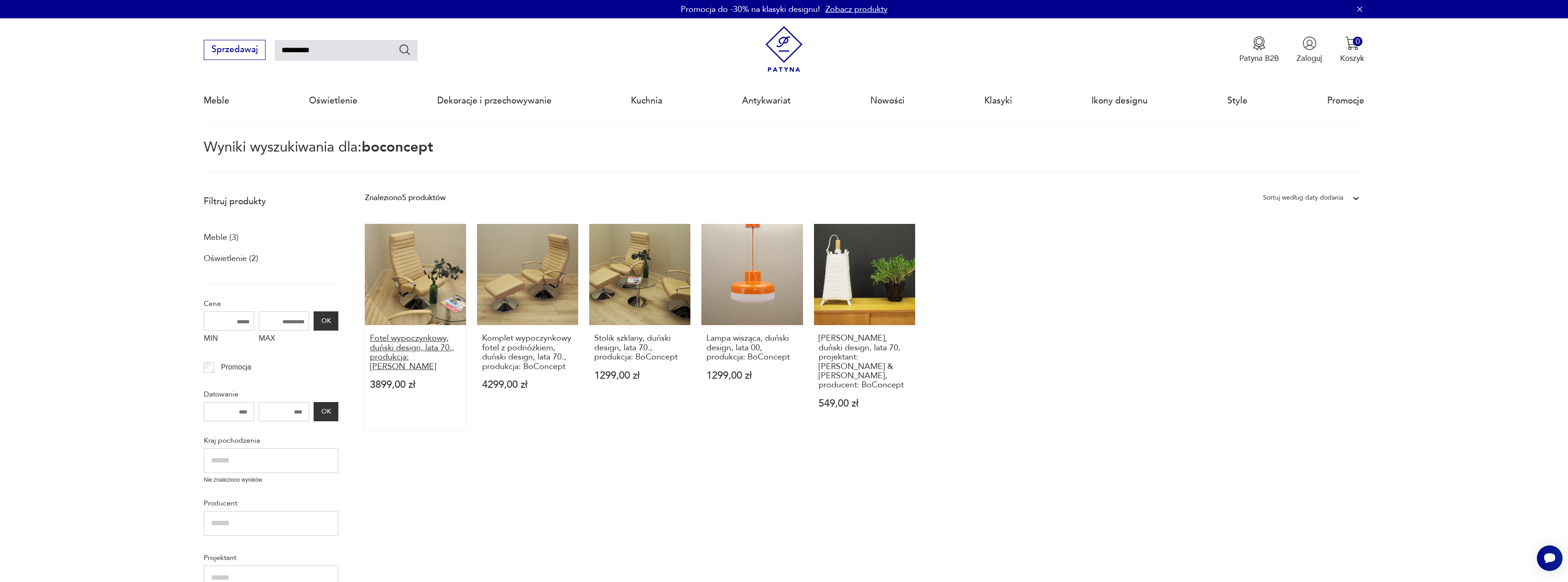
click at [429, 356] on h3 "Fotel wypoczynkowy, duński design, lata 70., produkcja: BoConcept" at bounding box center [416, 352] width 92 height 37
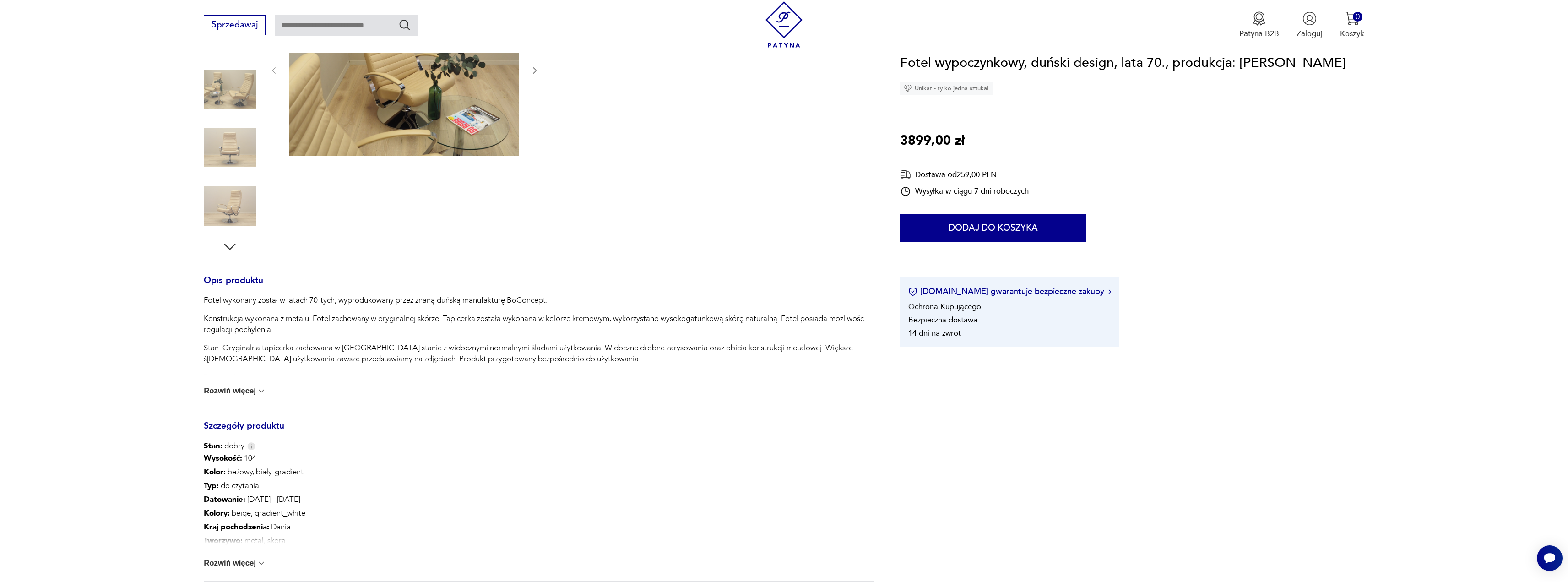
scroll to position [275, 0]
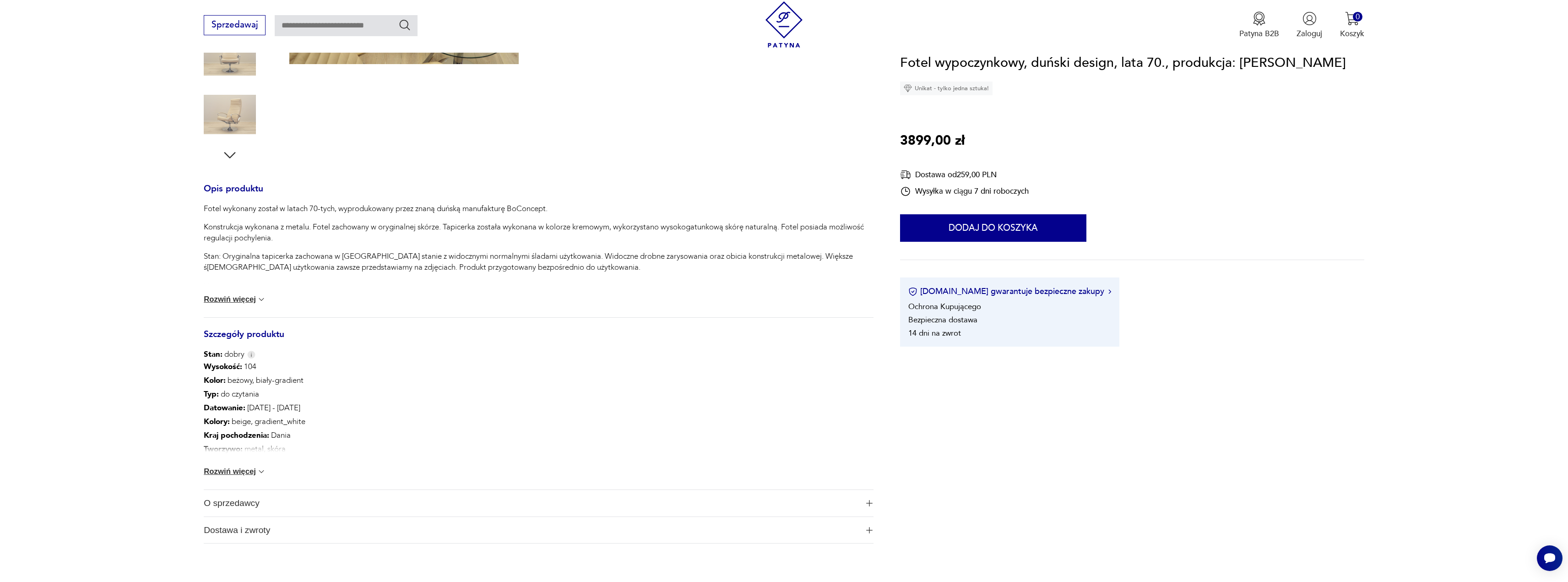
click at [246, 471] on button "Rozwiń więcej" at bounding box center [235, 471] width 62 height 9
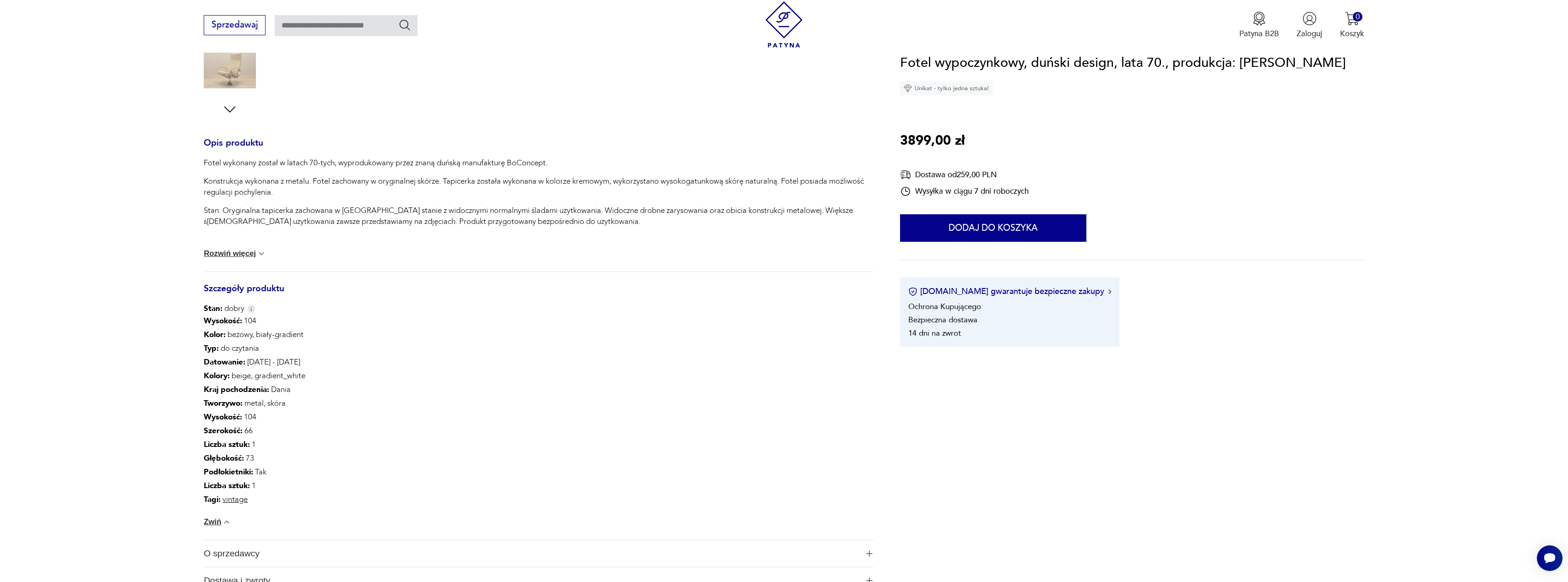
click at [248, 254] on button "Rozwiń więcej" at bounding box center [235, 254] width 62 height 9
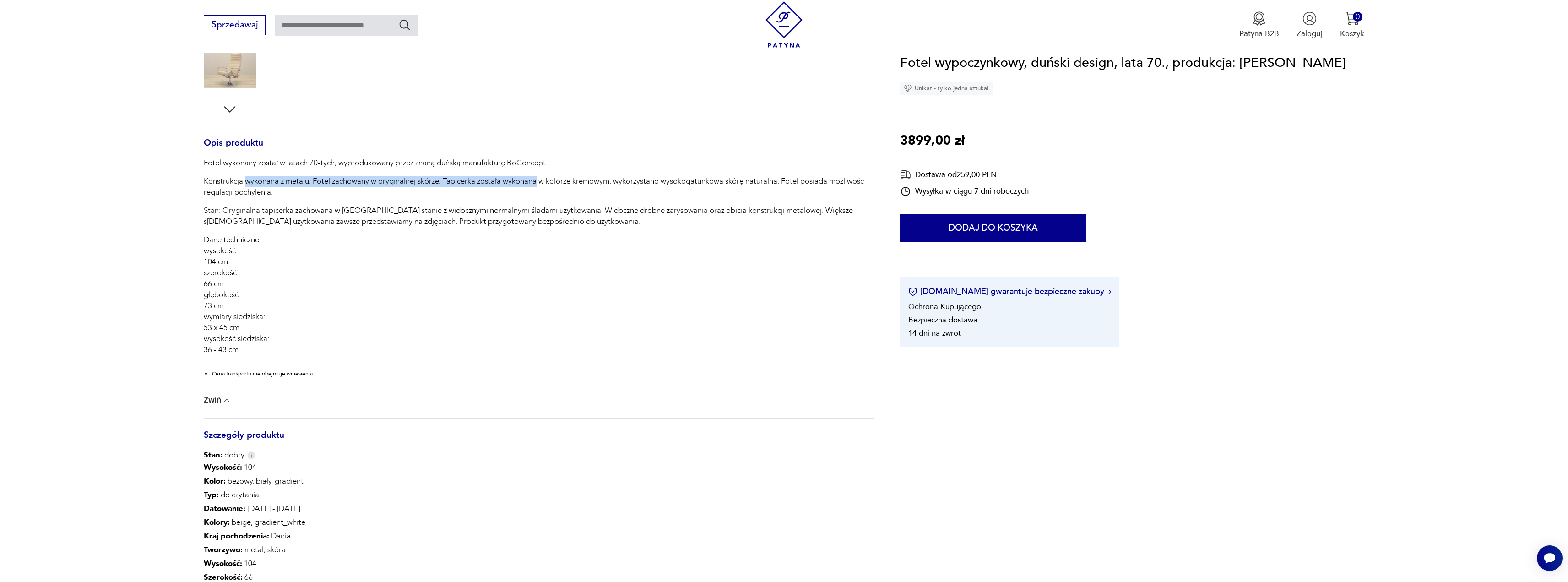
drag, startPoint x: 256, startPoint y: 180, endPoint x: 582, endPoint y: 199, distance: 326.6
click at [542, 182] on p "Konstrukcja wykonana z metalu. Fotel zachowany w oryginalnej skórze. Tapicerka …" at bounding box center [539, 187] width 670 height 22
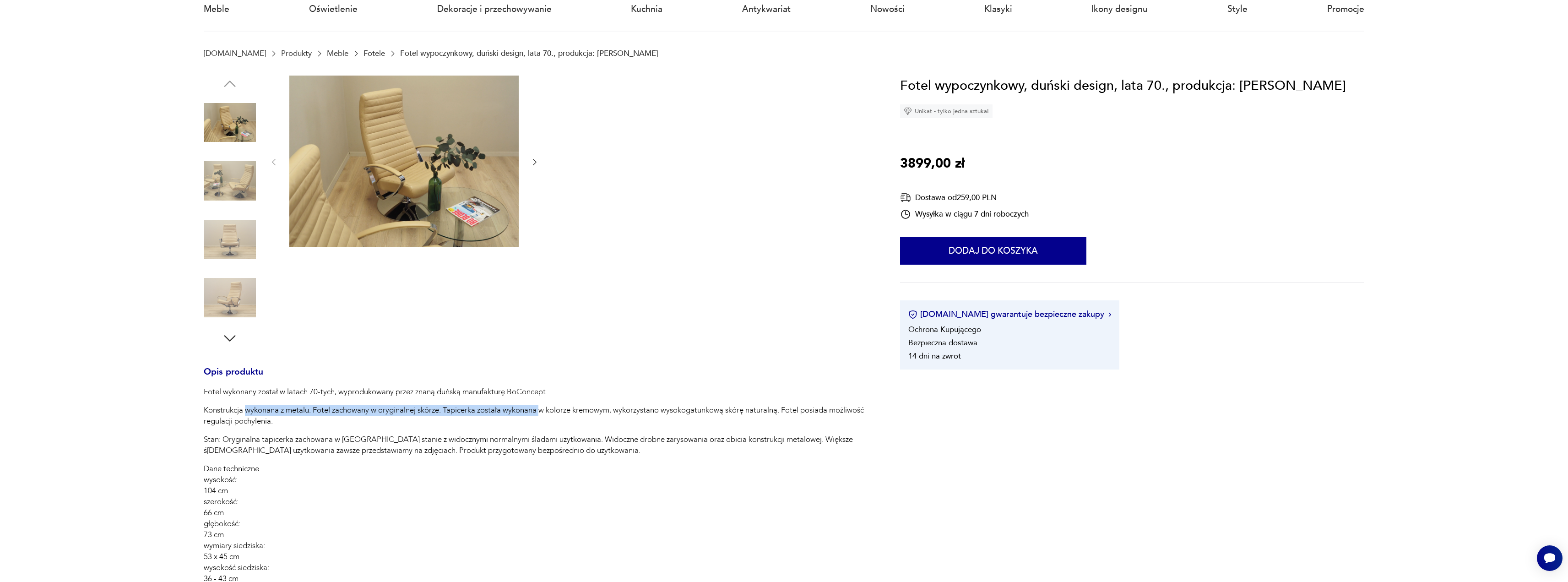
scroll to position [0, 0]
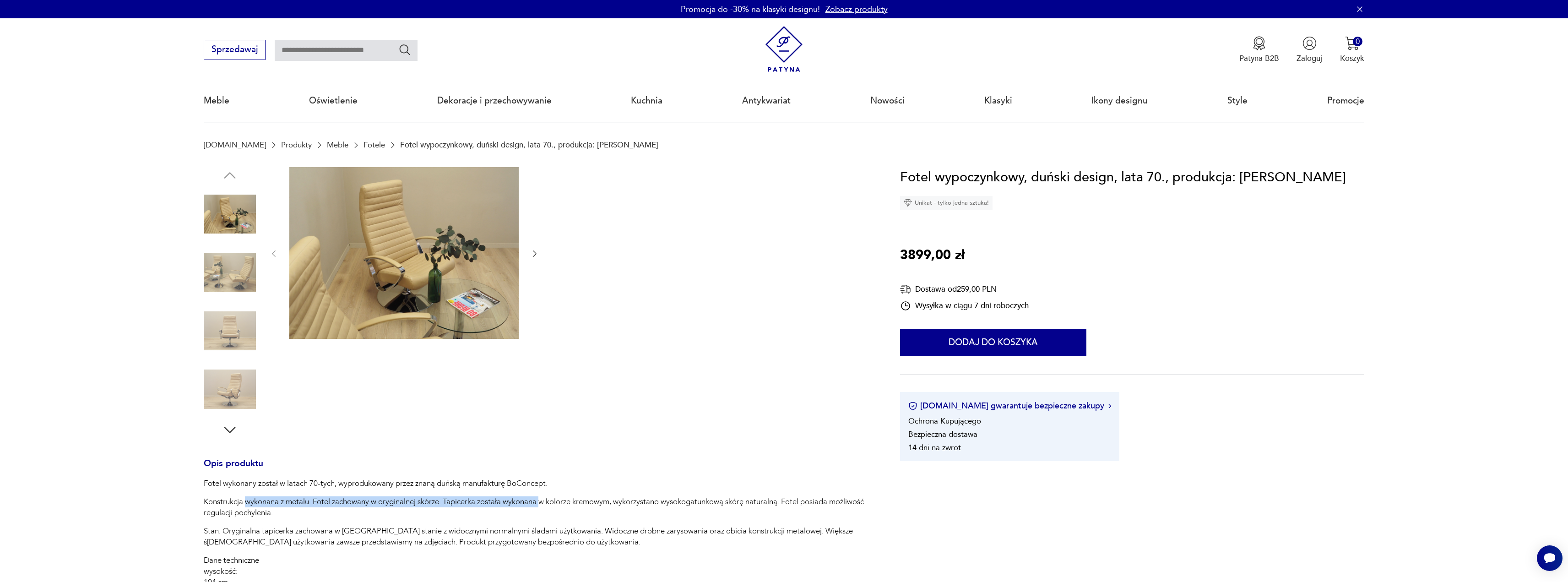
click at [224, 296] on img at bounding box center [230, 273] width 52 height 52
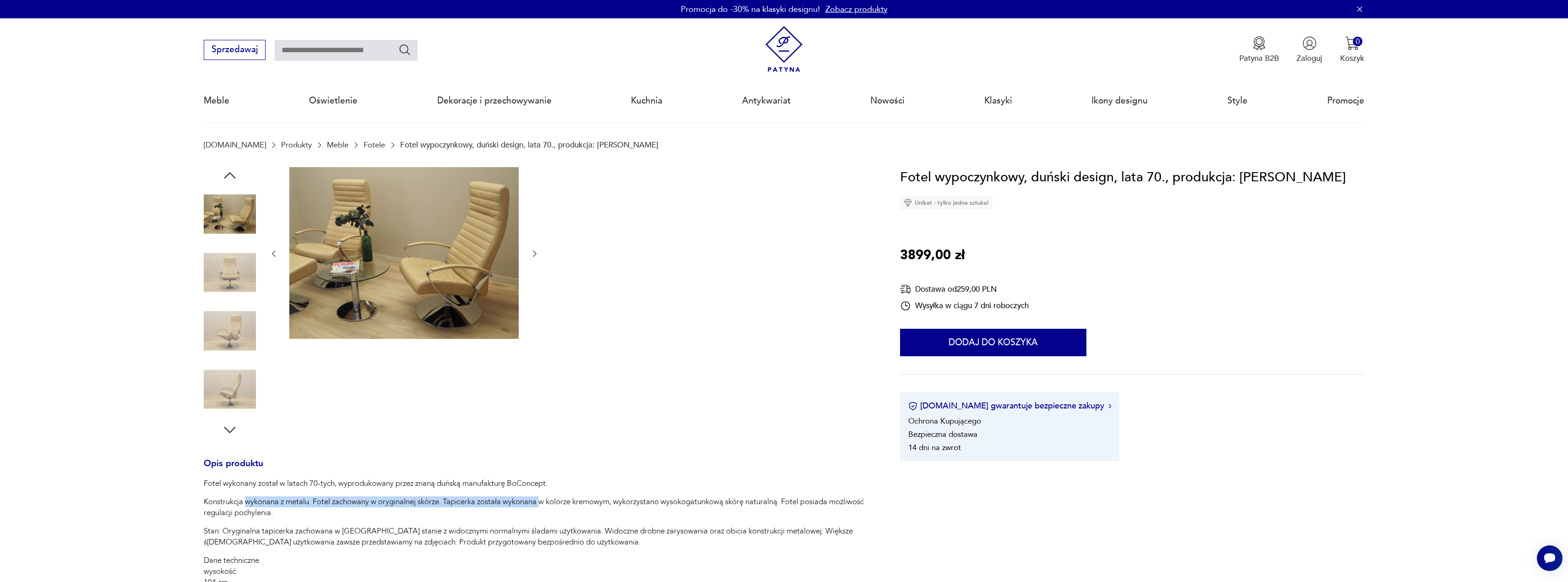
click at [225, 215] on img at bounding box center [230, 214] width 52 height 52
click at [231, 211] on img at bounding box center [230, 214] width 52 height 52
click at [265, 291] on div at bounding box center [539, 303] width 670 height 271
click at [275, 347] on div at bounding box center [404, 303] width 270 height 271
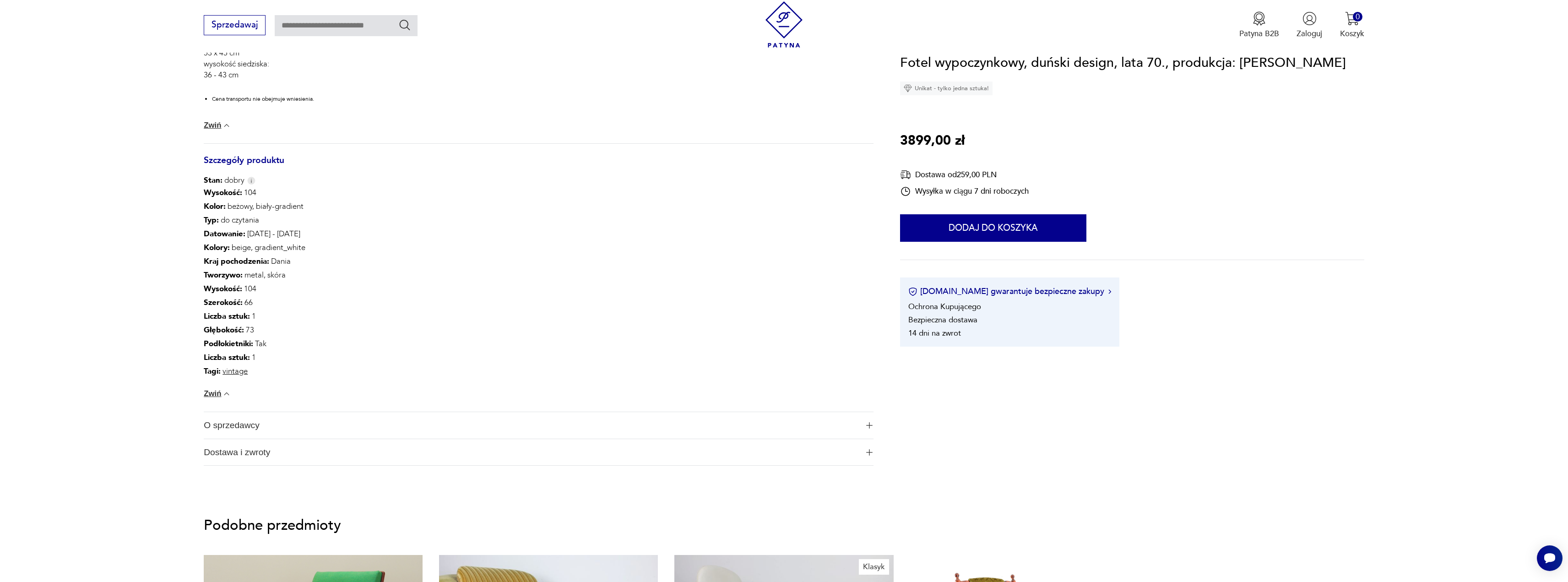
scroll to position [642, 0]
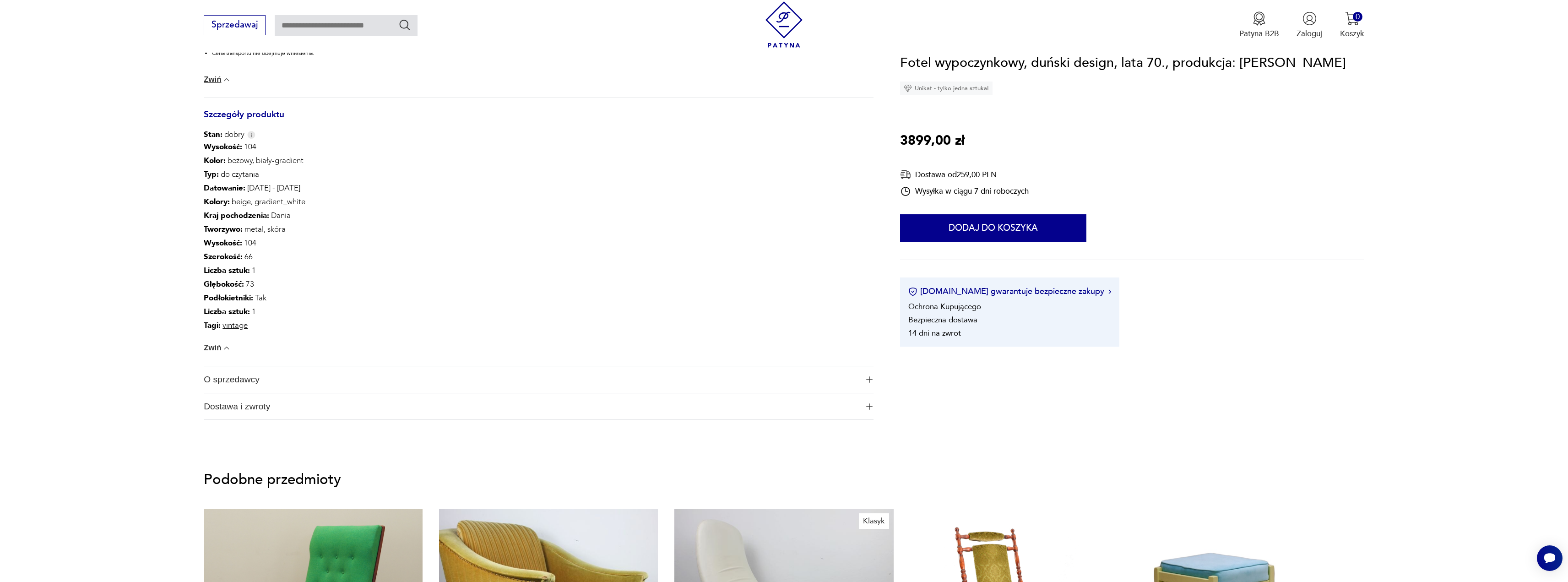
click at [399, 381] on span "O sprzedawcy" at bounding box center [531, 379] width 655 height 27
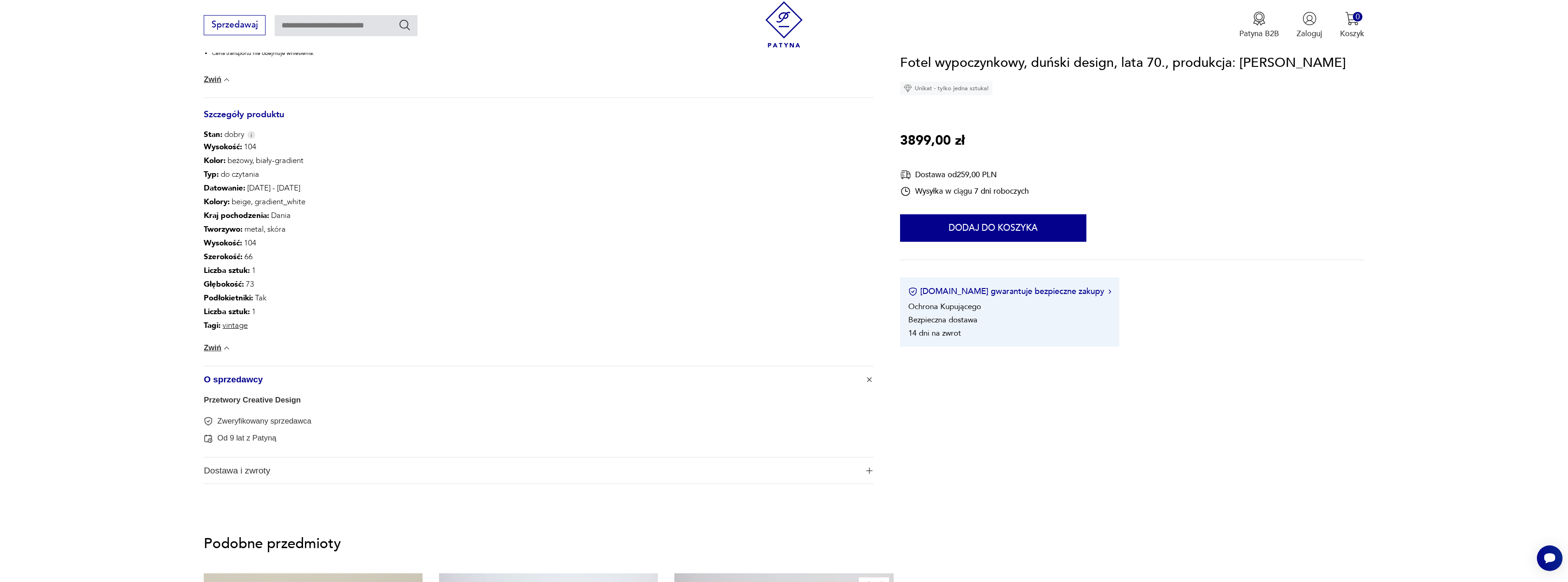
click at [399, 381] on span "O sprzedawcy" at bounding box center [531, 379] width 655 height 27
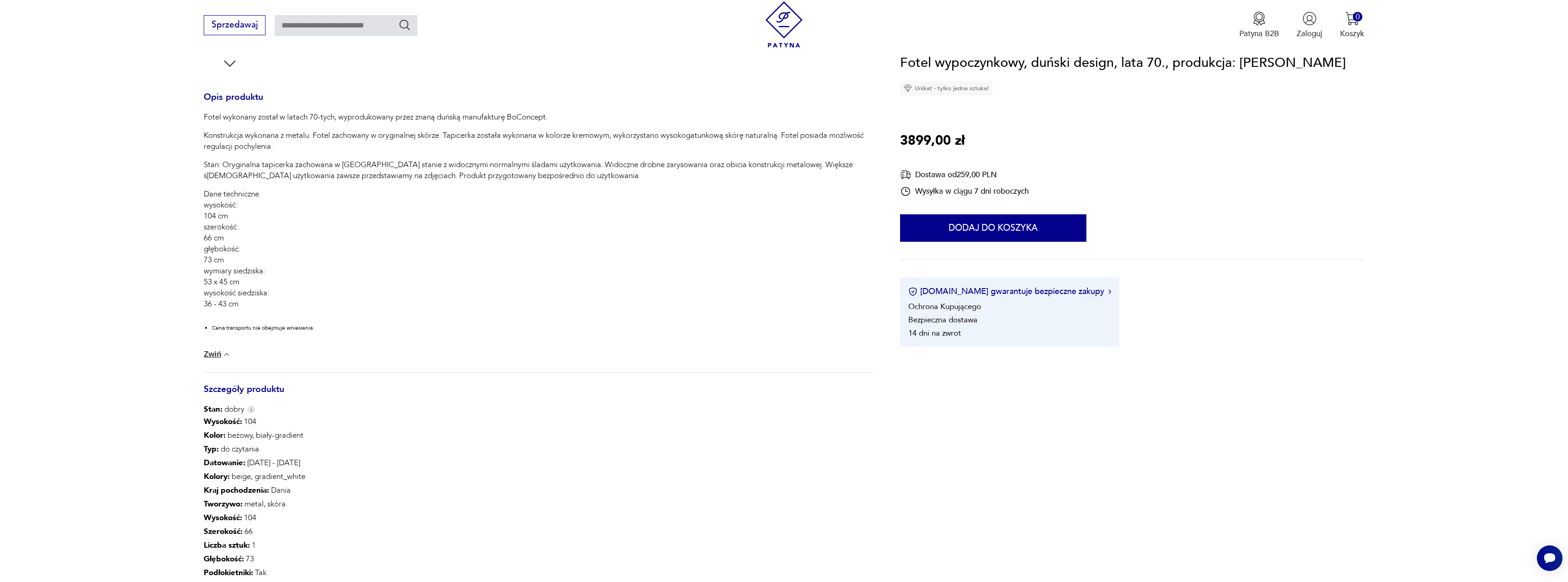
scroll to position [92, 0]
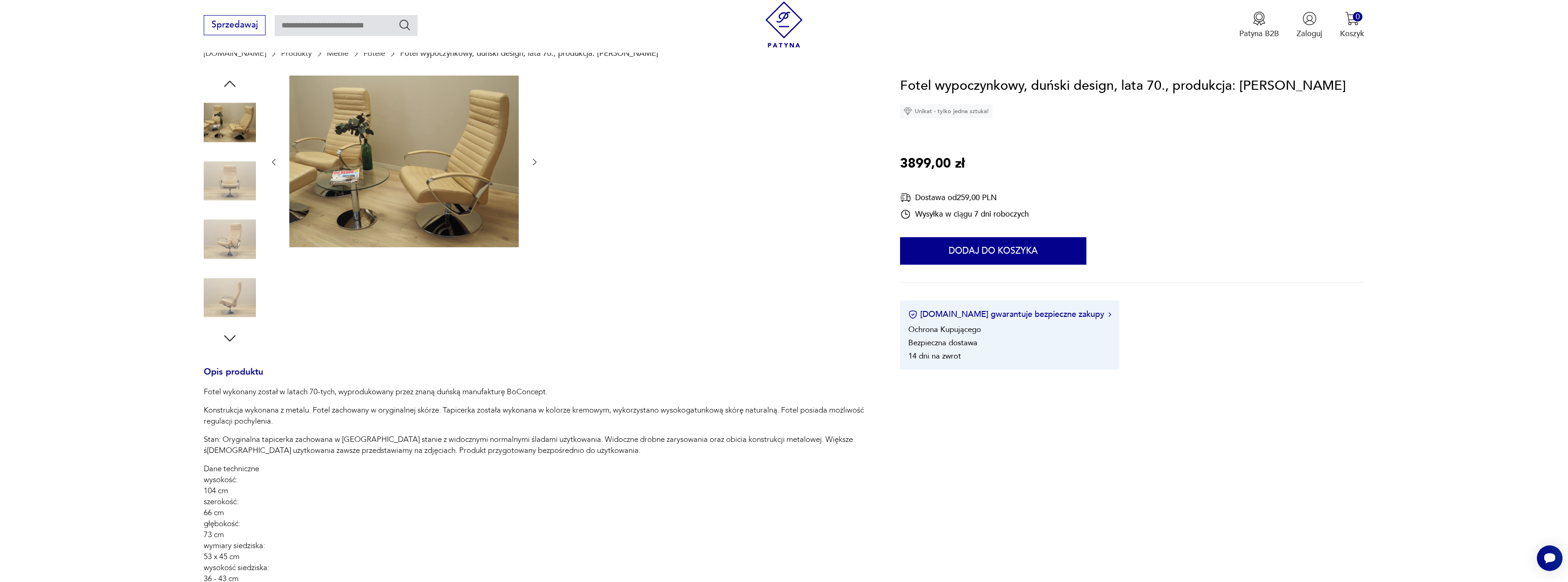
drag, startPoint x: 1039, startPoint y: 114, endPoint x: 1013, endPoint y: 116, distance: 26.1
type input "*********"
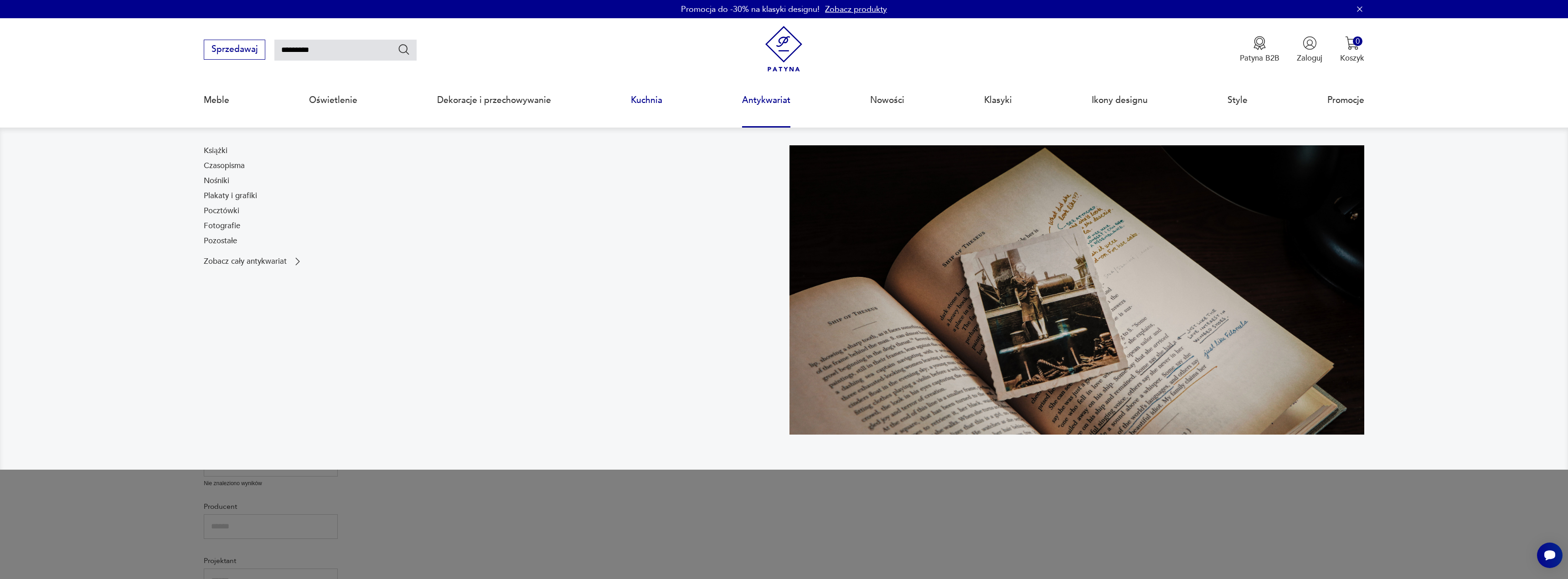
drag, startPoint x: 697, startPoint y: 118, endPoint x: 655, endPoint y: 100, distance: 45.7
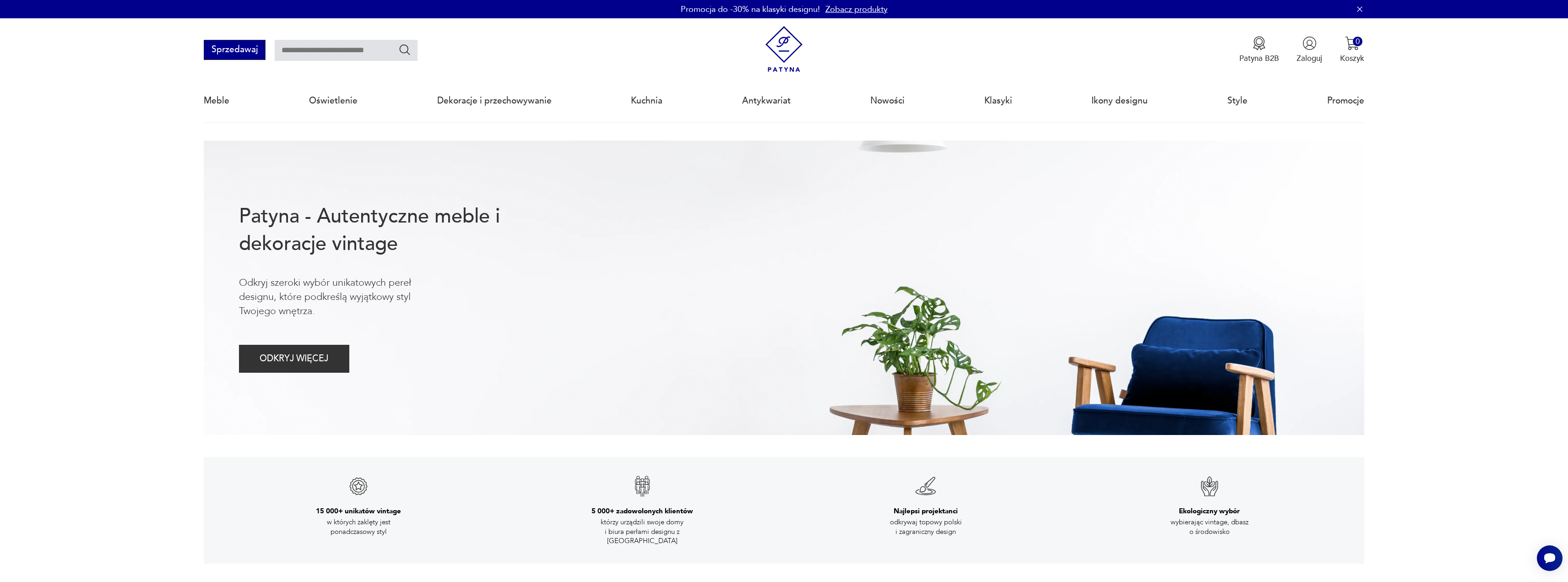
click at [207, 46] on button "Sprzedawaj" at bounding box center [235, 50] width 62 height 20
drag, startPoint x: 1318, startPoint y: 45, endPoint x: 1310, endPoint y: 48, distance: 8.5
click at [1309, 48] on div "Zaloguj się jako klient Zaloguj się jako sprzedawca Zarejestruj się jako klient…" at bounding box center [1301, 101] width 126 height 166
click at [1326, 169] on link "Zarejestruj się jako sprzedawca" at bounding box center [1301, 171] width 126 height 28
click at [1304, 118] on link "Zaloguj się jako sprzedawca" at bounding box center [1301, 112] width 126 height 28
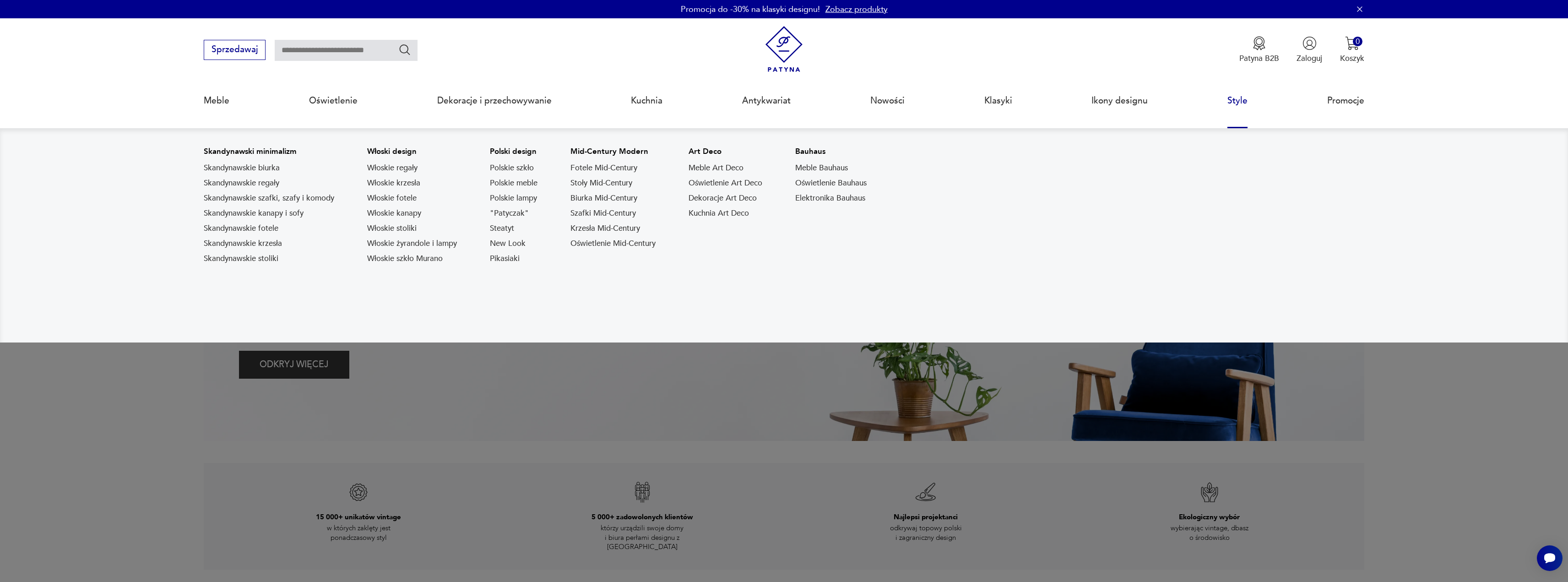
click at [1236, 102] on link "Style" at bounding box center [1237, 101] width 20 height 42
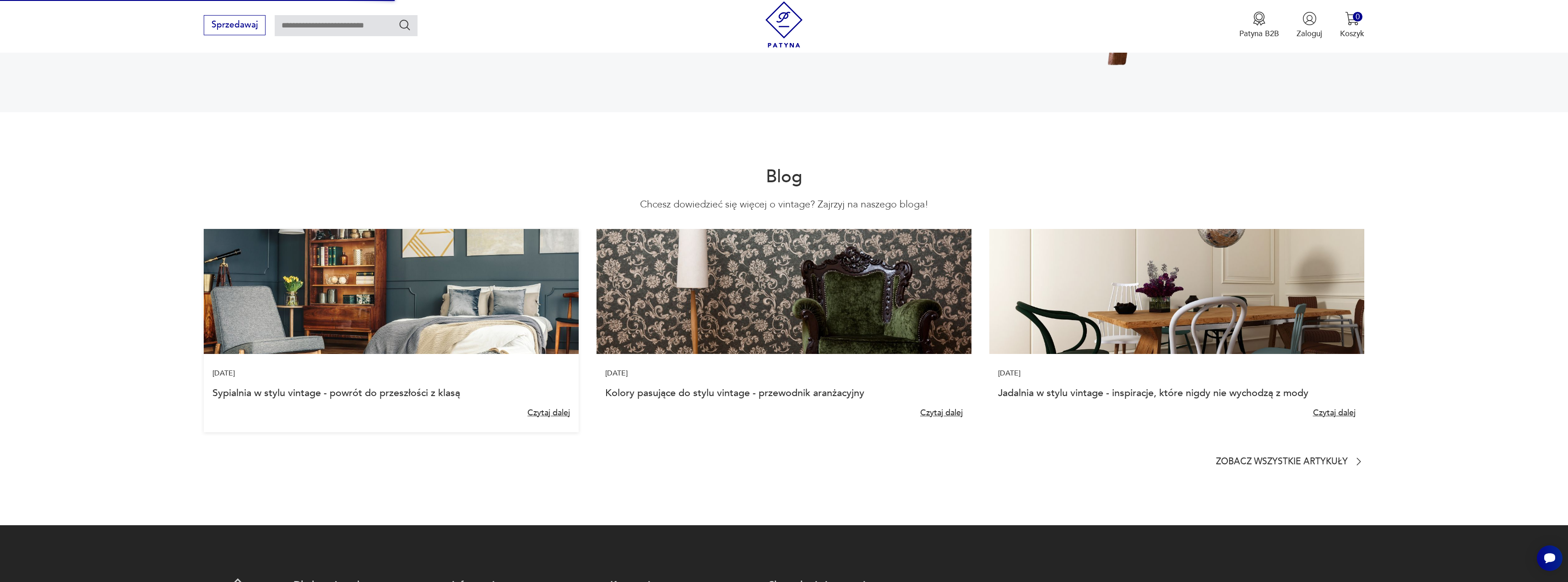
scroll to position [2794, 0]
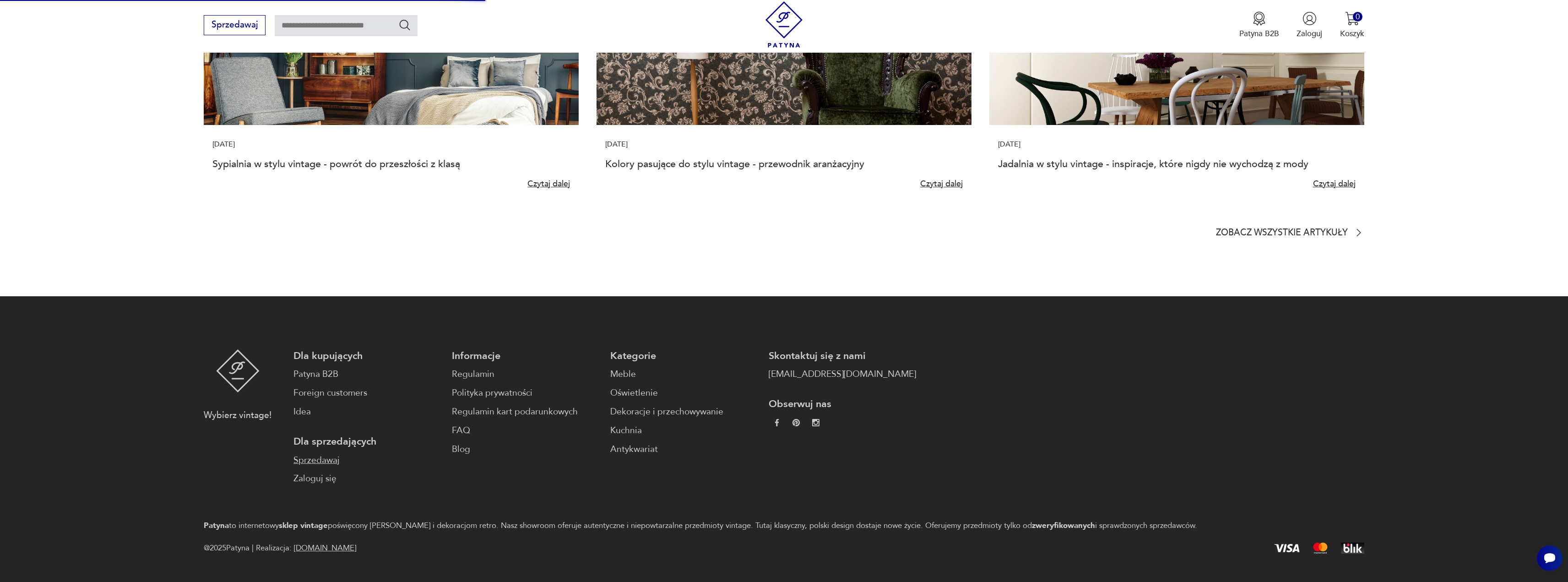
click at [314, 454] on link "Sprzedawaj" at bounding box center [367, 460] width 148 height 13
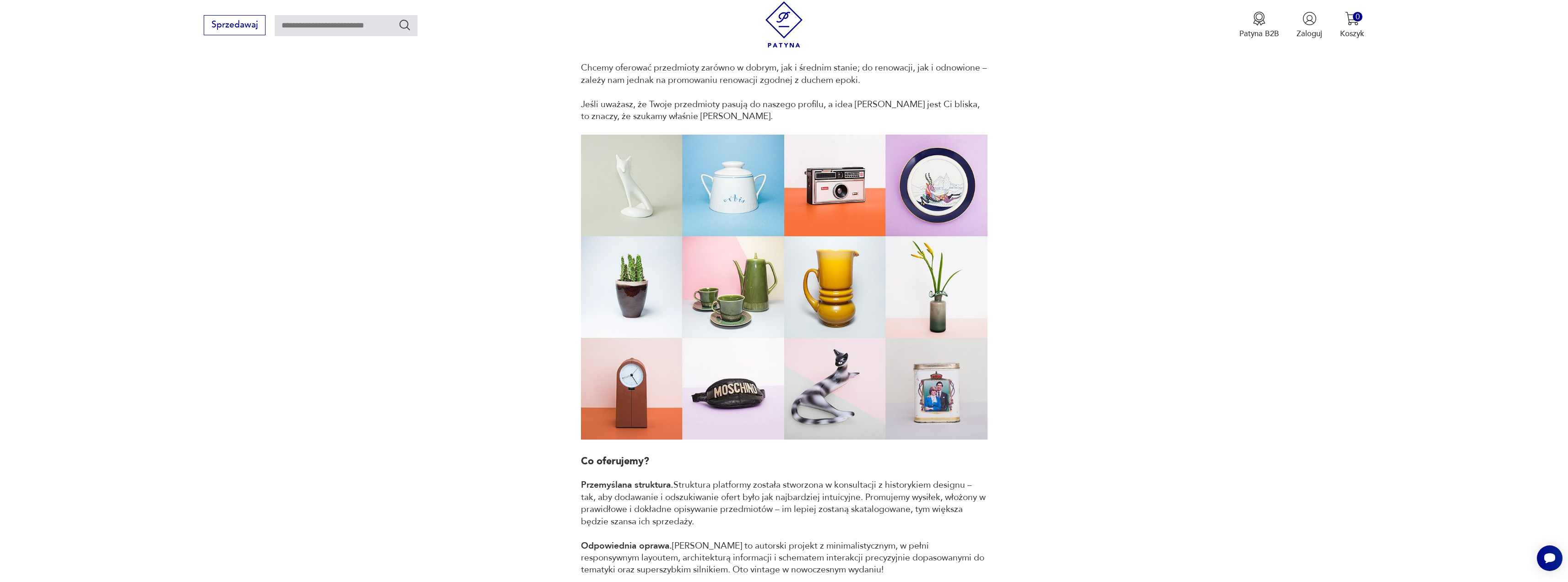
scroll to position [92, 0]
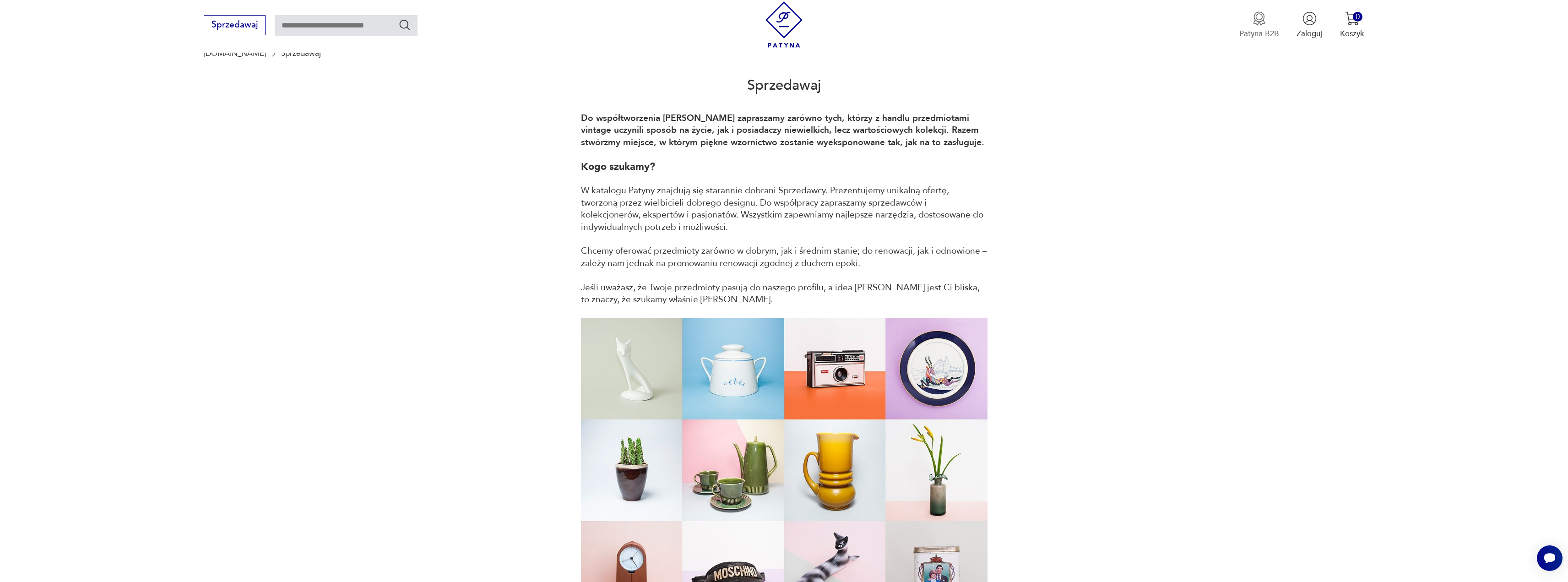
click at [1263, 15] on img "button" at bounding box center [1259, 19] width 14 height 14
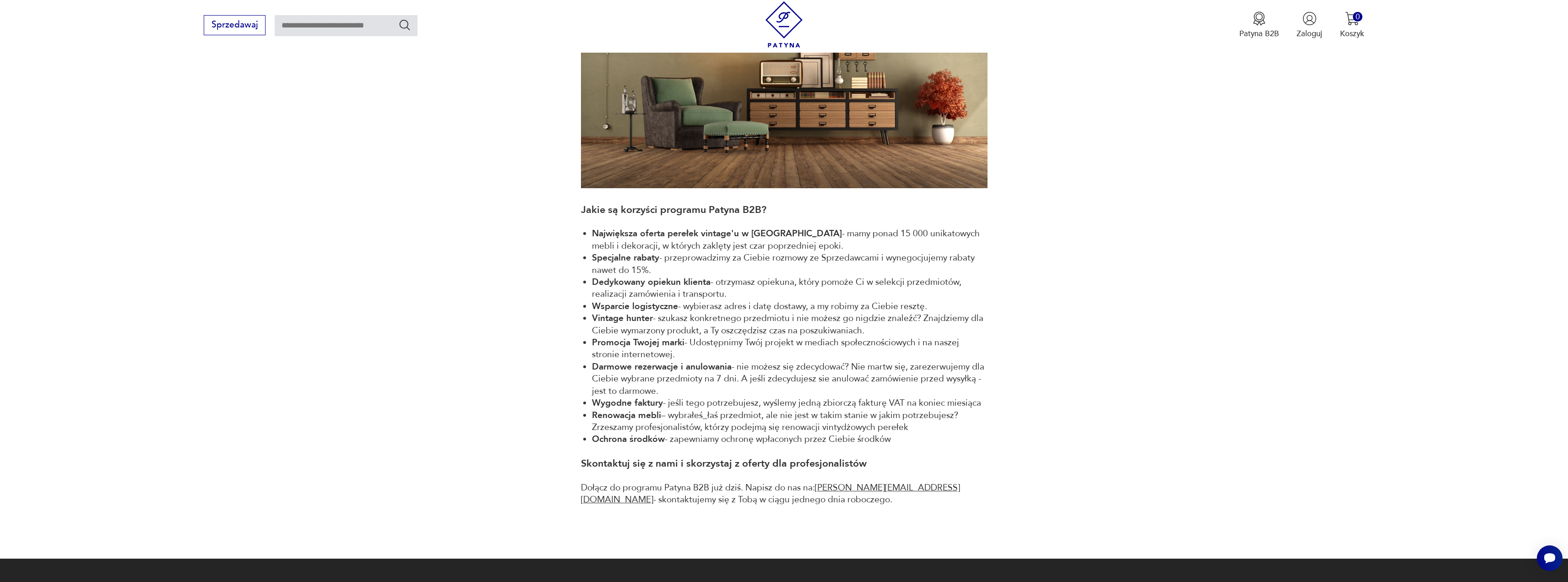
scroll to position [366, 0]
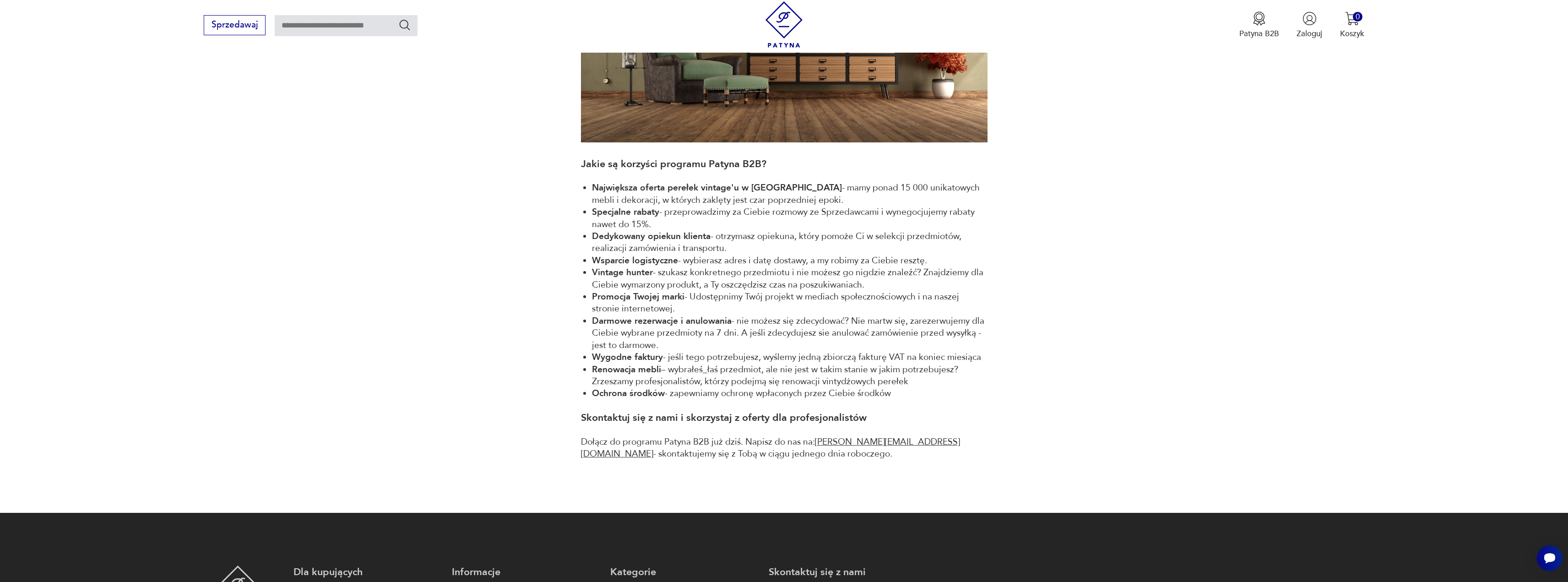
drag, startPoint x: 1059, startPoint y: 311, endPoint x: 1048, endPoint y: 286, distance: 27.3
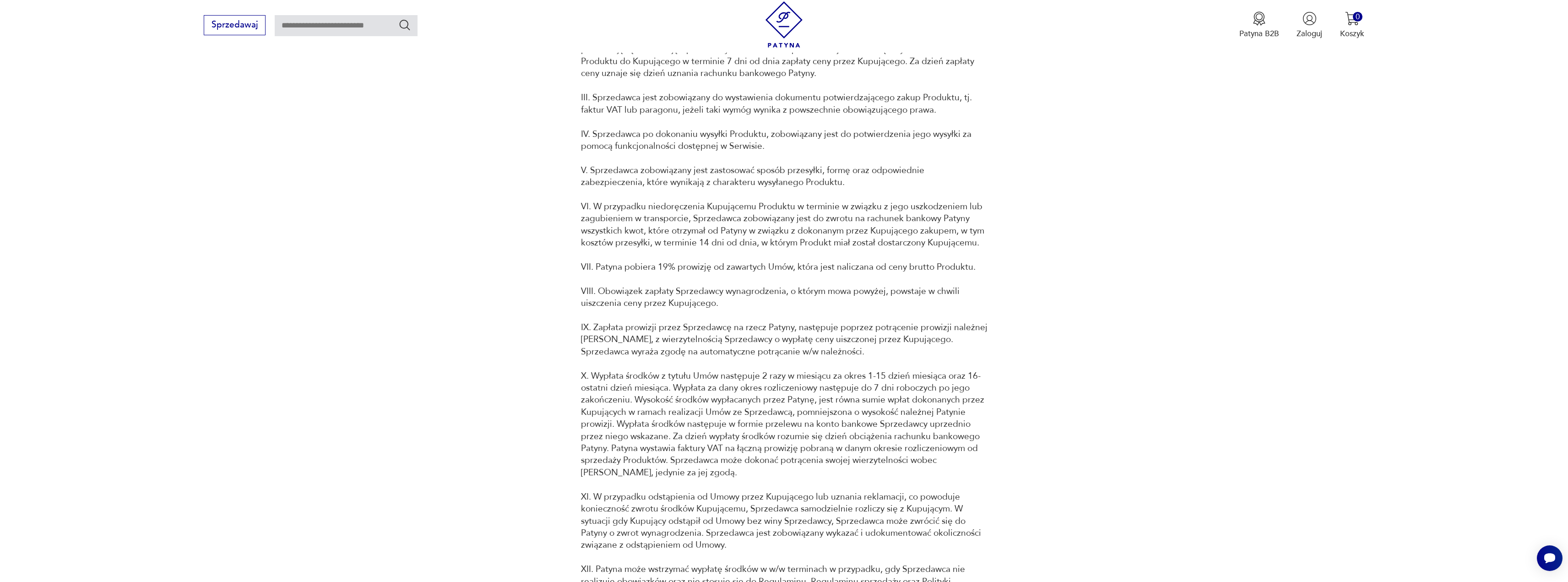
scroll to position [7973, 0]
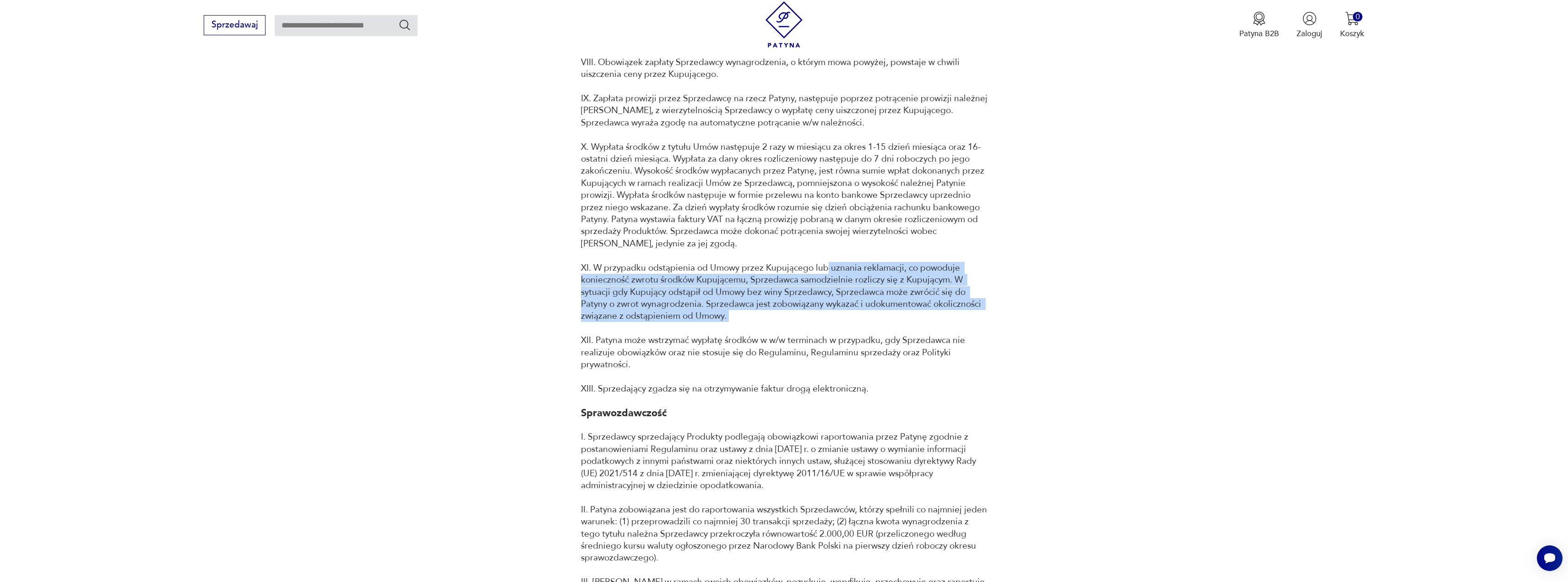
drag, startPoint x: 618, startPoint y: 357, endPoint x: 832, endPoint y: 332, distance: 215.5
click at [833, 322] on p "XI. W przypadku odstąpienia od Umowy przez Kupującego lub uznania reklamacji, c…" at bounding box center [784, 292] width 407 height 60
click at [807, 305] on p "XI. W przypadku odstąpienia od Umowy przez Kupującego lub uznania reklamacji, c…" at bounding box center [784, 292] width 407 height 60
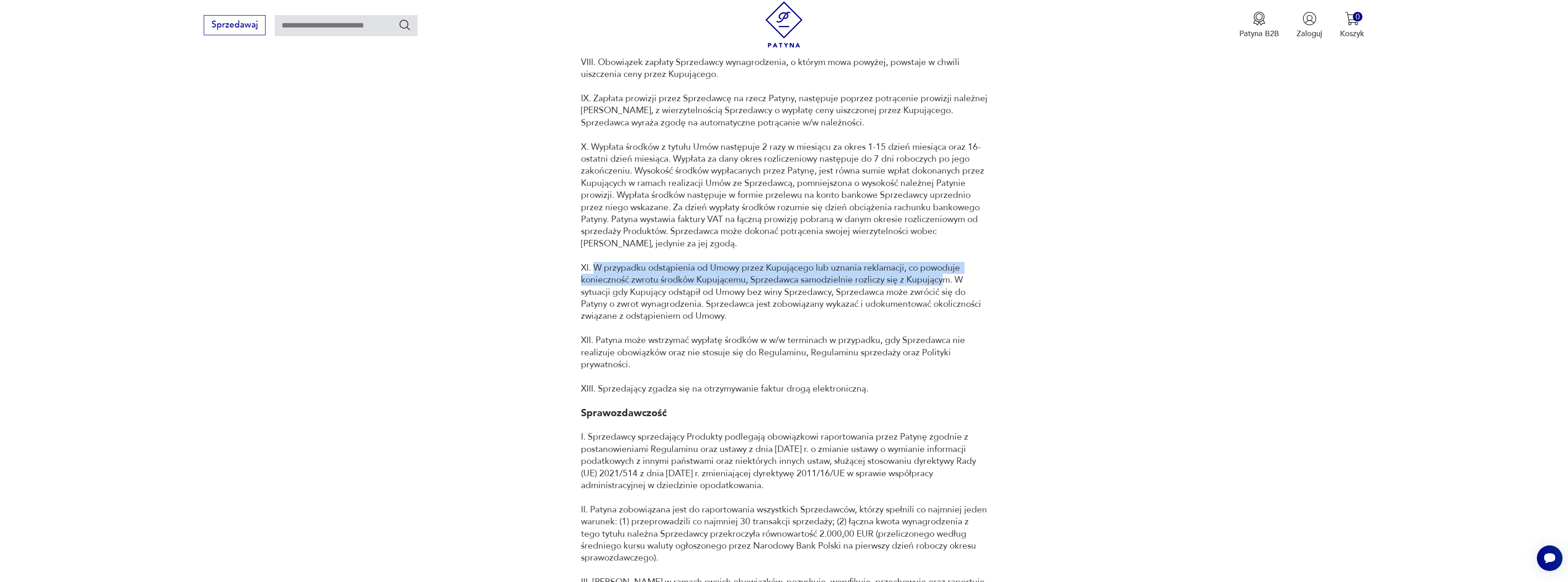
drag, startPoint x: 650, startPoint y: 292, endPoint x: 909, endPoint y: 324, distance: 261.0
click at [941, 307] on p "XI. W przypadku odstąpienia od Umowy przez Kupującego lub uznania reklamacji, c…" at bounding box center [784, 292] width 407 height 60
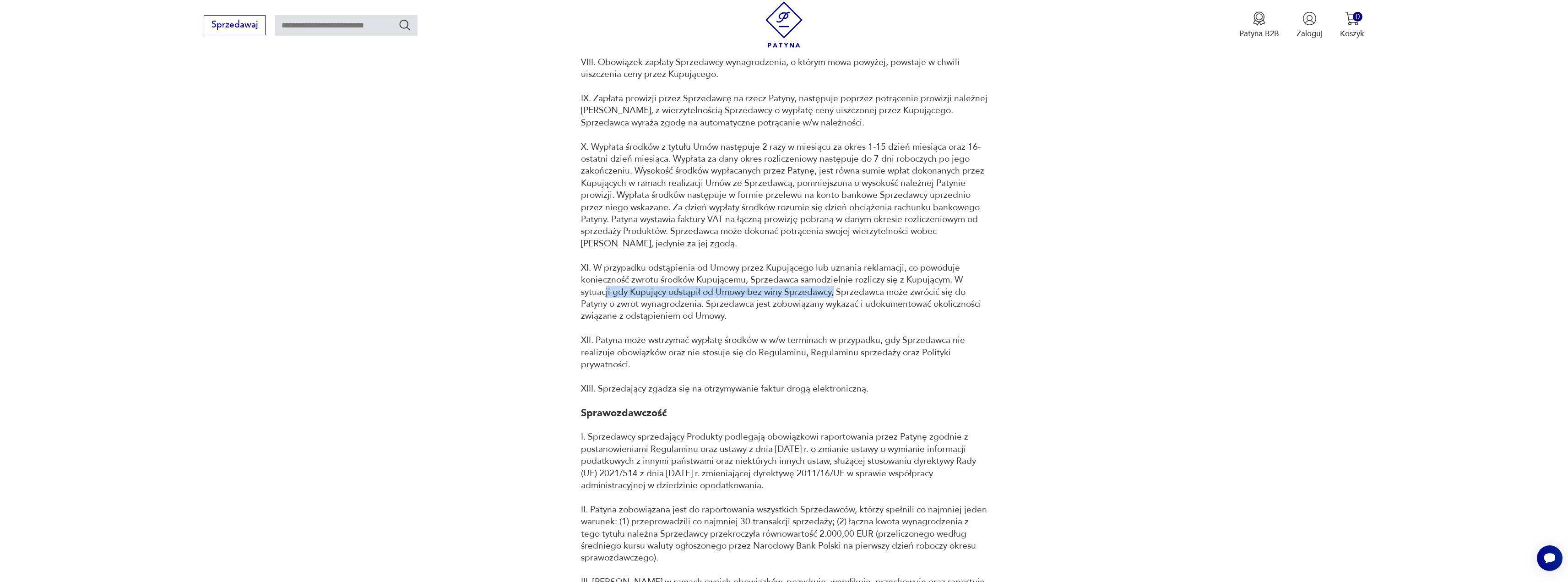
drag, startPoint x: 604, startPoint y: 315, endPoint x: 844, endPoint y: 320, distance: 240.1
click at [831, 317] on p "XI. W przypadku odstąpienia od Umowy przez Kupującego lub uznania reklamacji, c…" at bounding box center [784, 292] width 407 height 60
click at [893, 322] on p "XI. W przypadku odstąpienia od Umowy przez Kupującego lub uznania reklamacji, c…" at bounding box center [784, 292] width 407 height 60
drag, startPoint x: 648, startPoint y: 328, endPoint x: 769, endPoint y: 329, distance: 121.0
click at [761, 322] on p "XI. W przypadku odstąpienia od Umowy przez Kupującego lub uznania reklamacji, c…" at bounding box center [784, 292] width 407 height 60
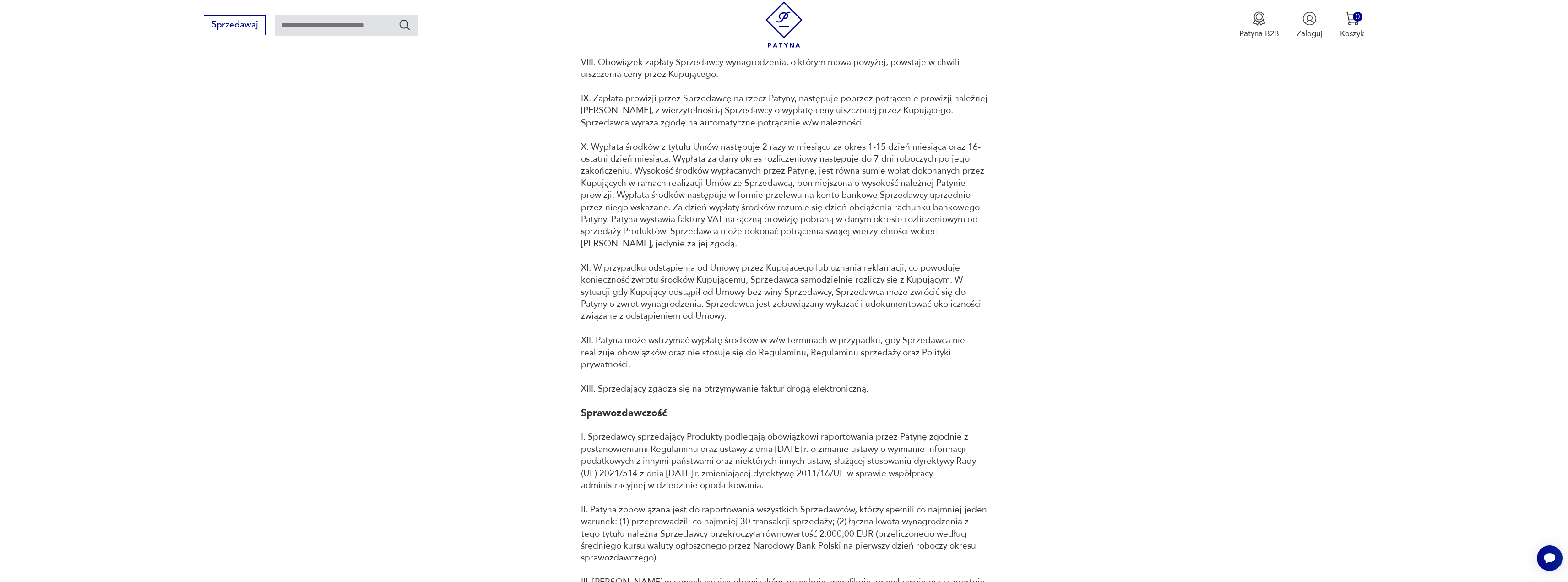
click at [770, 322] on p "XI. W przypadku odstąpienia od Umowy przez Kupującego lub uznania reklamacji, c…" at bounding box center [784, 292] width 407 height 60
drag, startPoint x: 667, startPoint y: 330, endPoint x: 748, endPoint y: 342, distance: 81.9
click at [775, 322] on p "XI. W przypadku odstąpienia od Umowy przez Kupującego lub uznania reklamacji, c…" at bounding box center [784, 292] width 407 height 60
drag, startPoint x: 747, startPoint y: 341, endPoint x: 741, endPoint y: 337, distance: 7.2
click at [747, 322] on p "XI. W przypadku odstąpienia od Umowy przez Kupującego lub uznania reklamacji, c…" at bounding box center [784, 292] width 407 height 60
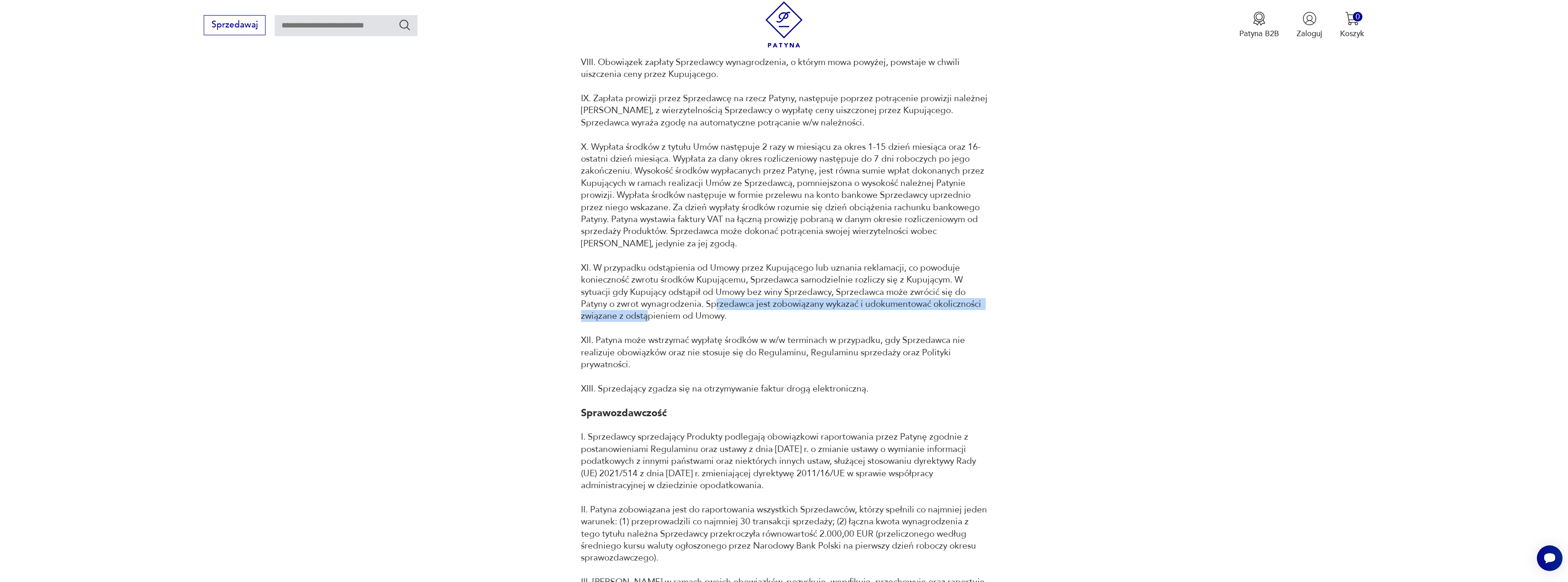
drag, startPoint x: 739, startPoint y: 326, endPoint x: 641, endPoint y: 337, distance: 98.6
click at [641, 322] on p "XI. W przypadku odstąpienia od Umowy przez Kupującego lub uznania reklamacji, c…" at bounding box center [784, 292] width 407 height 60
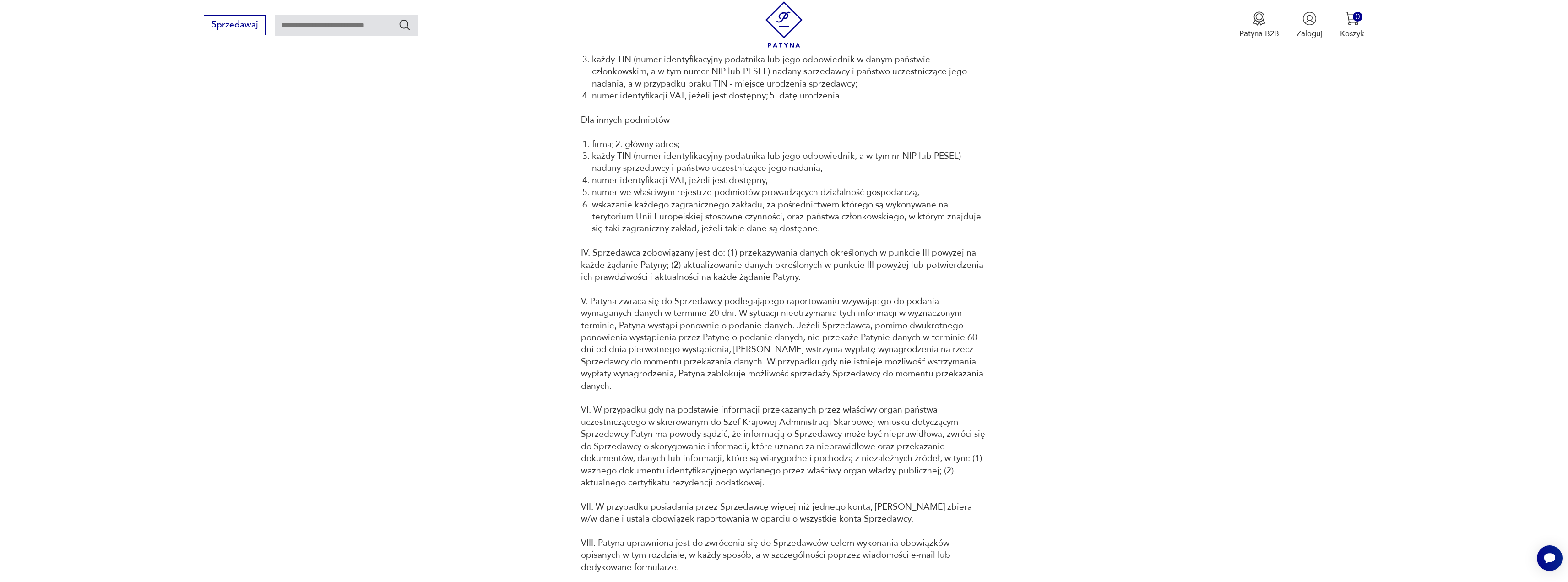
scroll to position [8614, 0]
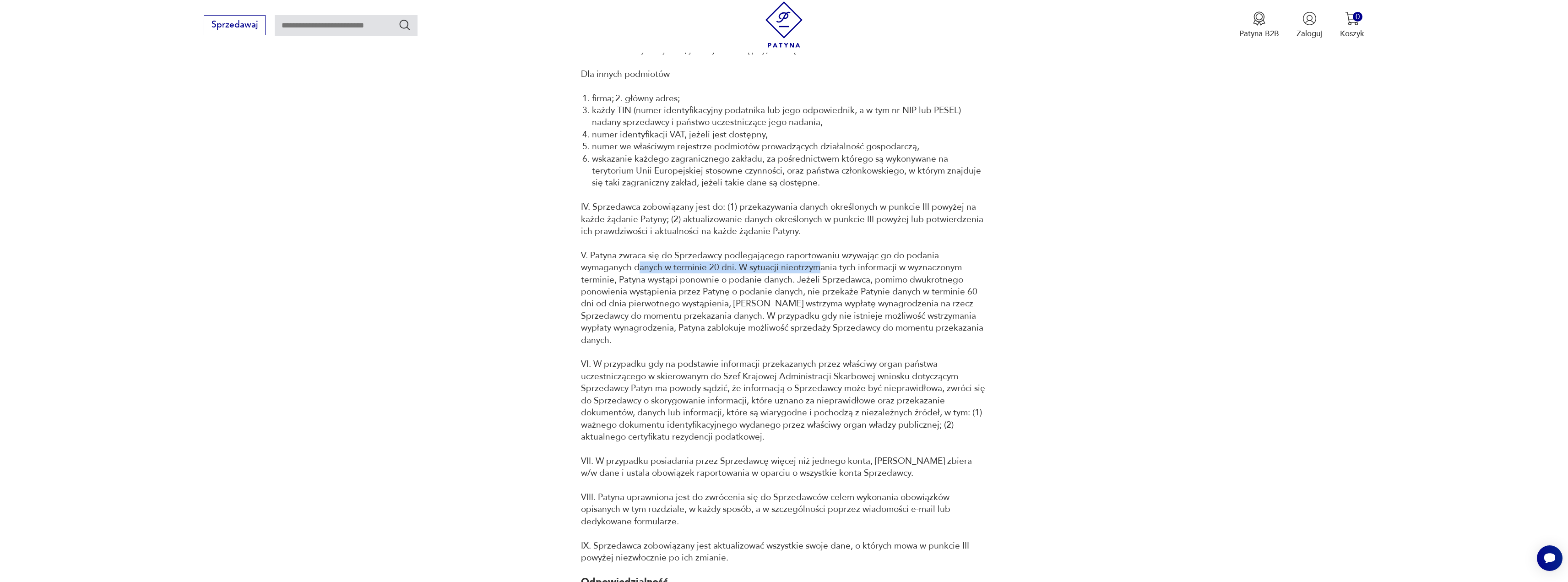
drag, startPoint x: 641, startPoint y: 296, endPoint x: 844, endPoint y: 313, distance: 203.7
click at [818, 289] on p "V. Patyna zwraca się do Sprzedawcy podlegającego raportowaniu wzywając go do po…" at bounding box center [784, 298] width 407 height 97
click at [844, 313] on p "V. Patyna zwraca się do Sprzedawcy podlegającego raportowaniu wzywając go do po…" at bounding box center [784, 298] width 407 height 97
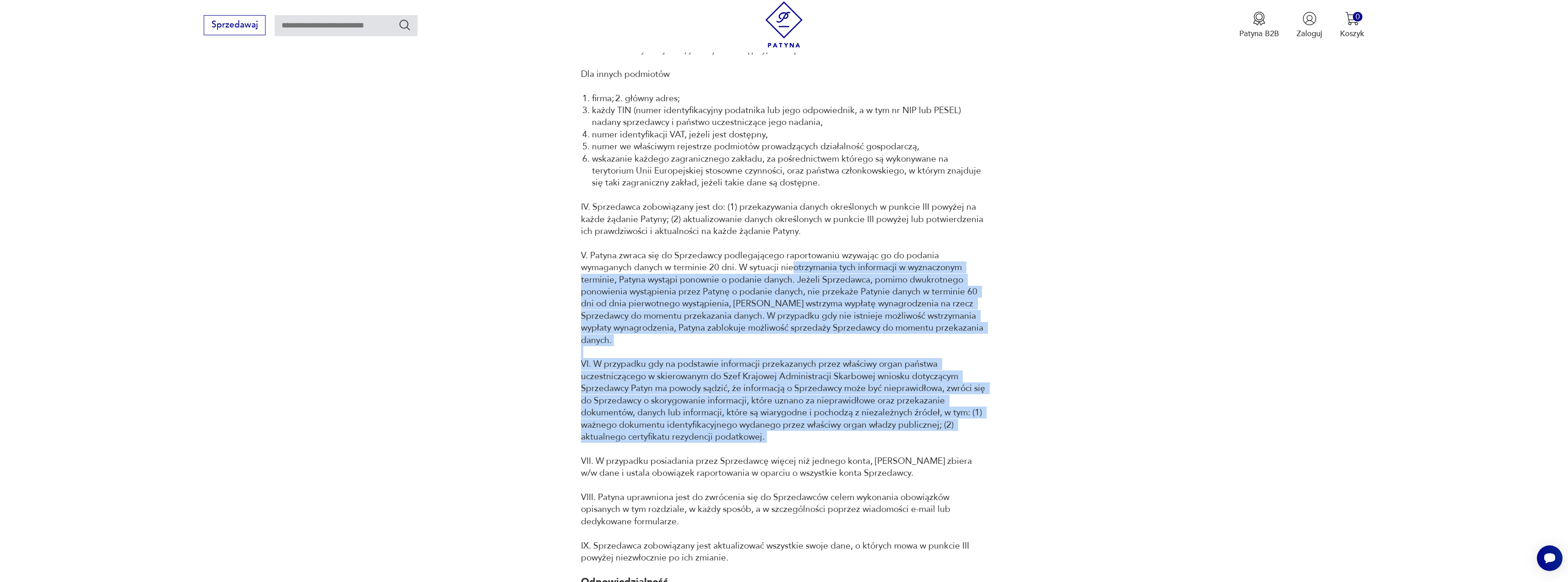
drag, startPoint x: 809, startPoint y: 292, endPoint x: 730, endPoint y: 451, distance: 177.5
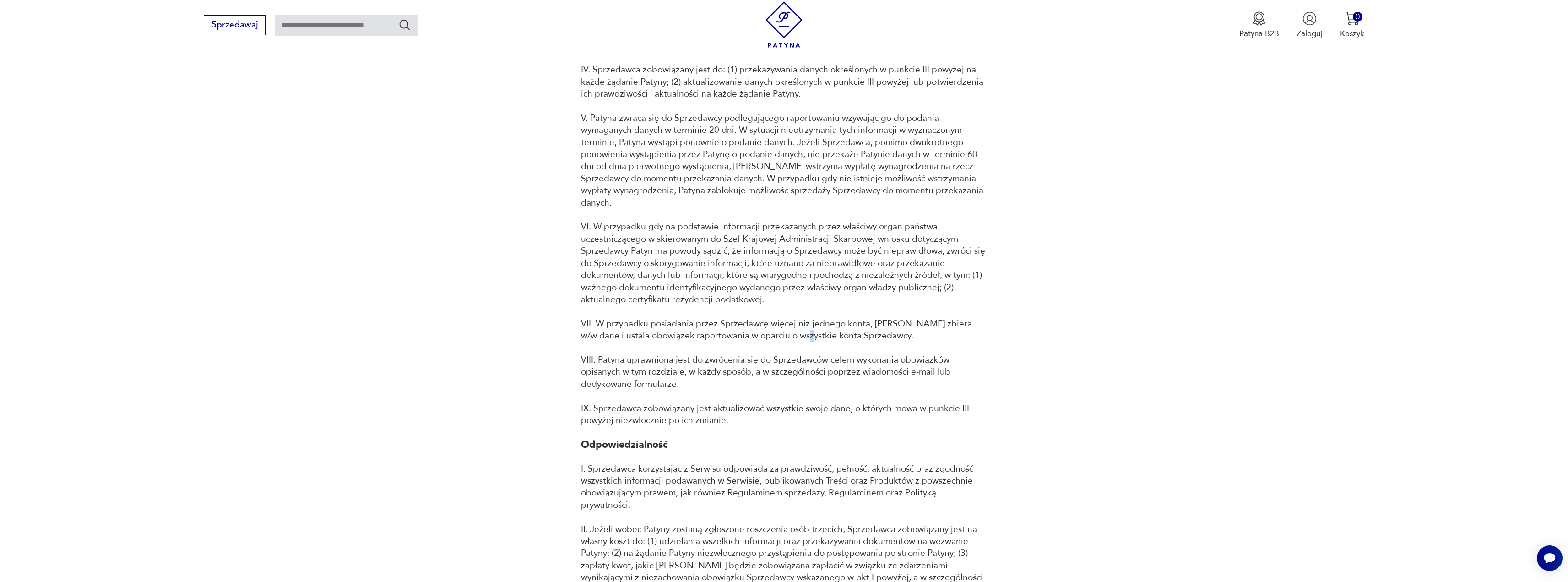
drag, startPoint x: 792, startPoint y: 352, endPoint x: 790, endPoint y: 347, distance: 5.4
click at [792, 342] on p "VII. W przypadku posiadania przez Sprzedawcę więcej niż jednego konta, [PERSON_…" at bounding box center [784, 330] width 407 height 24
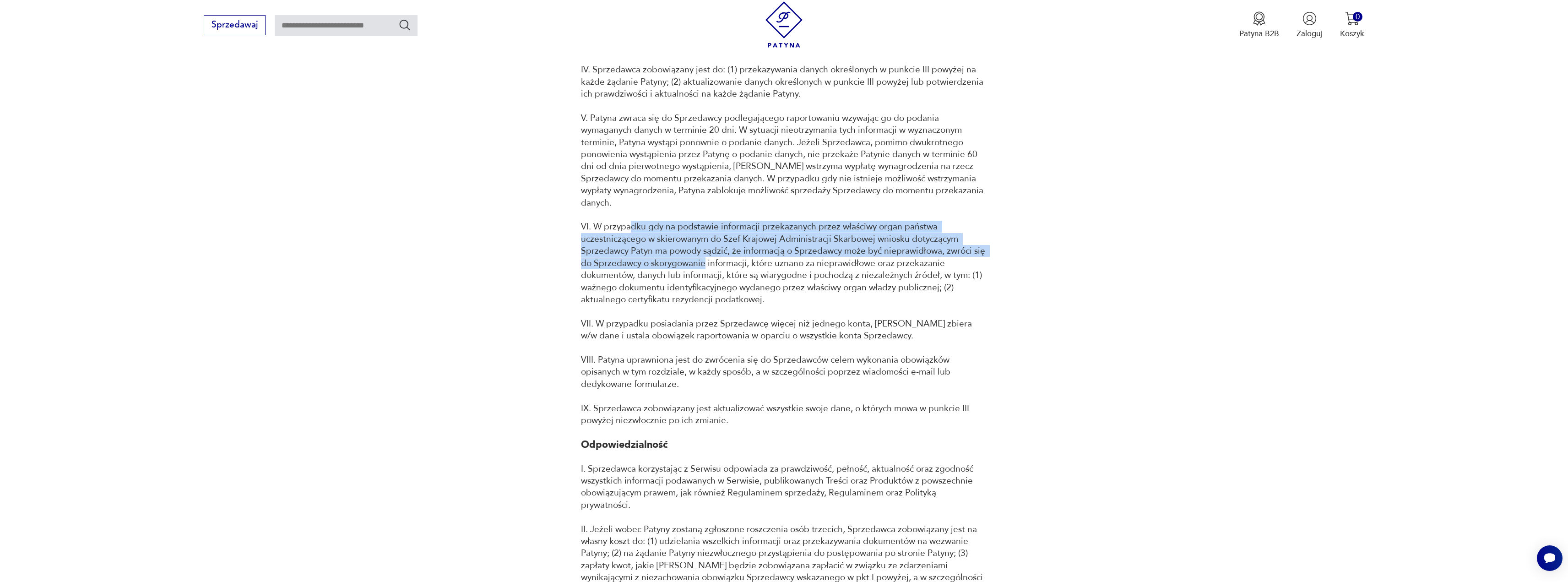
drag, startPoint x: 653, startPoint y: 242, endPoint x: 720, endPoint y: 290, distance: 82.4
click at [701, 271] on p "VI. W przypadku gdy na podstawie informacji przekazanych przez właściwy organ p…" at bounding box center [784, 264] width 407 height 85
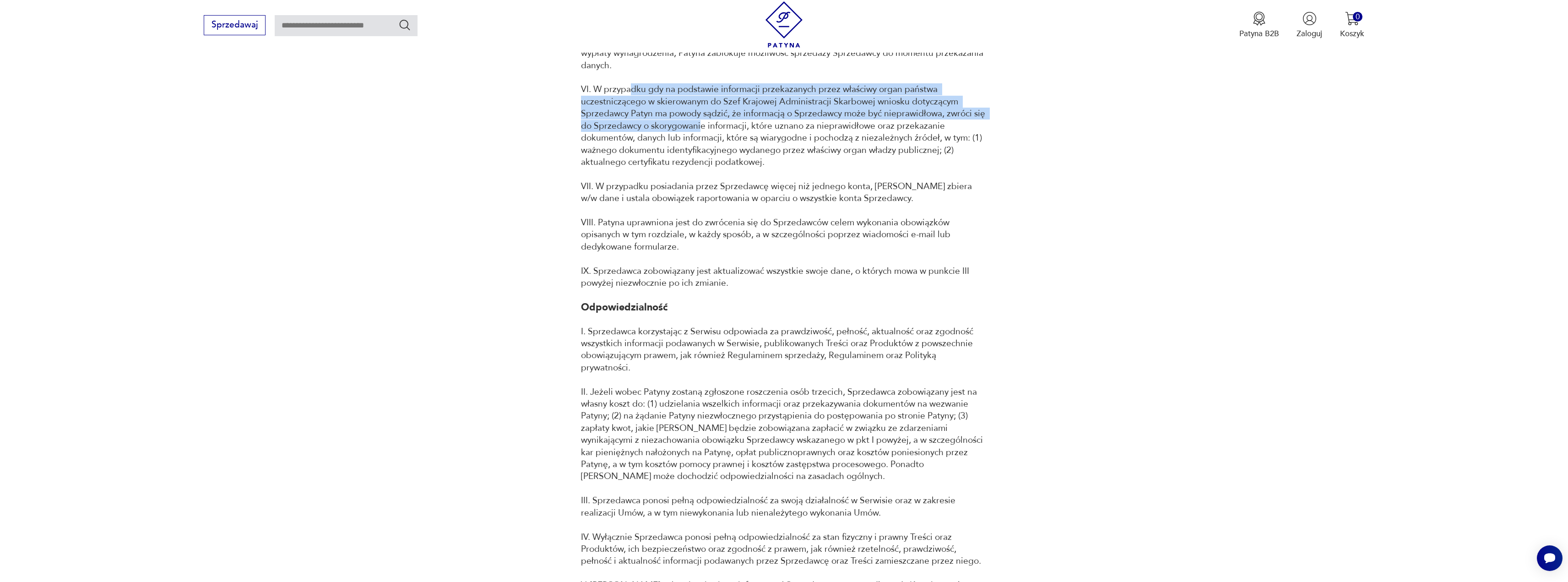
scroll to position [9073, 0]
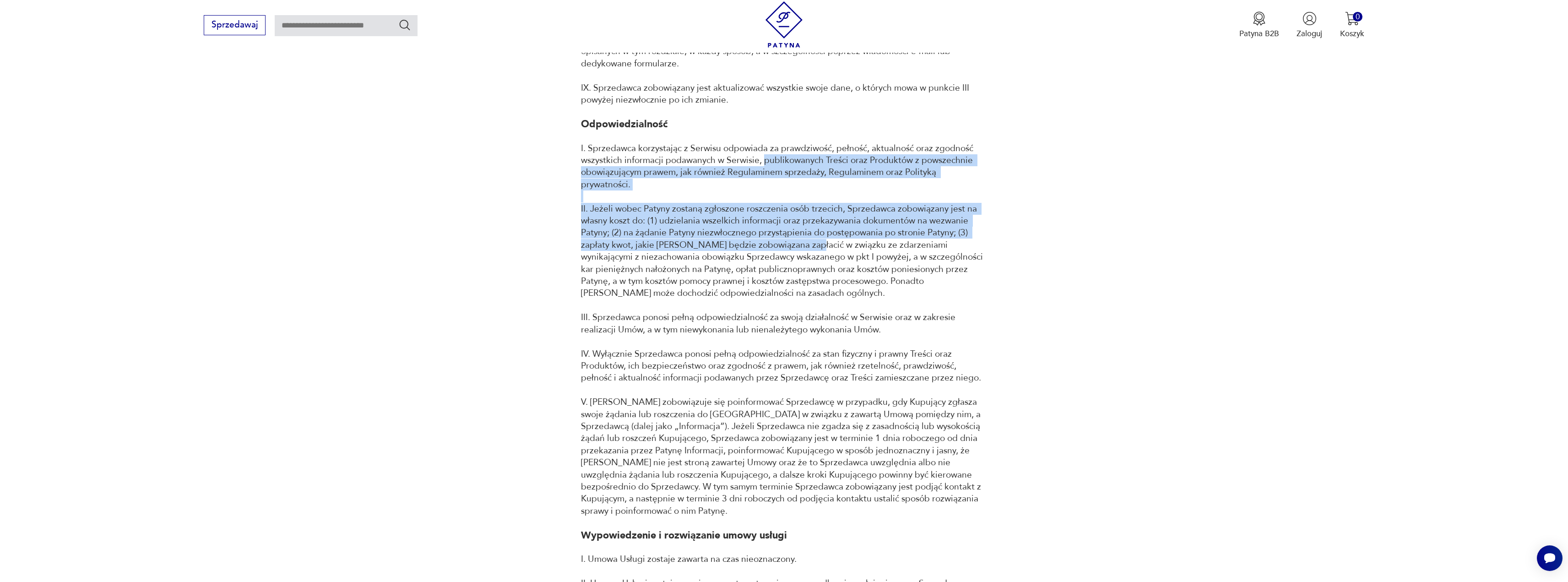
drag, startPoint x: 763, startPoint y: 167, endPoint x: 806, endPoint y: 248, distance: 91.7
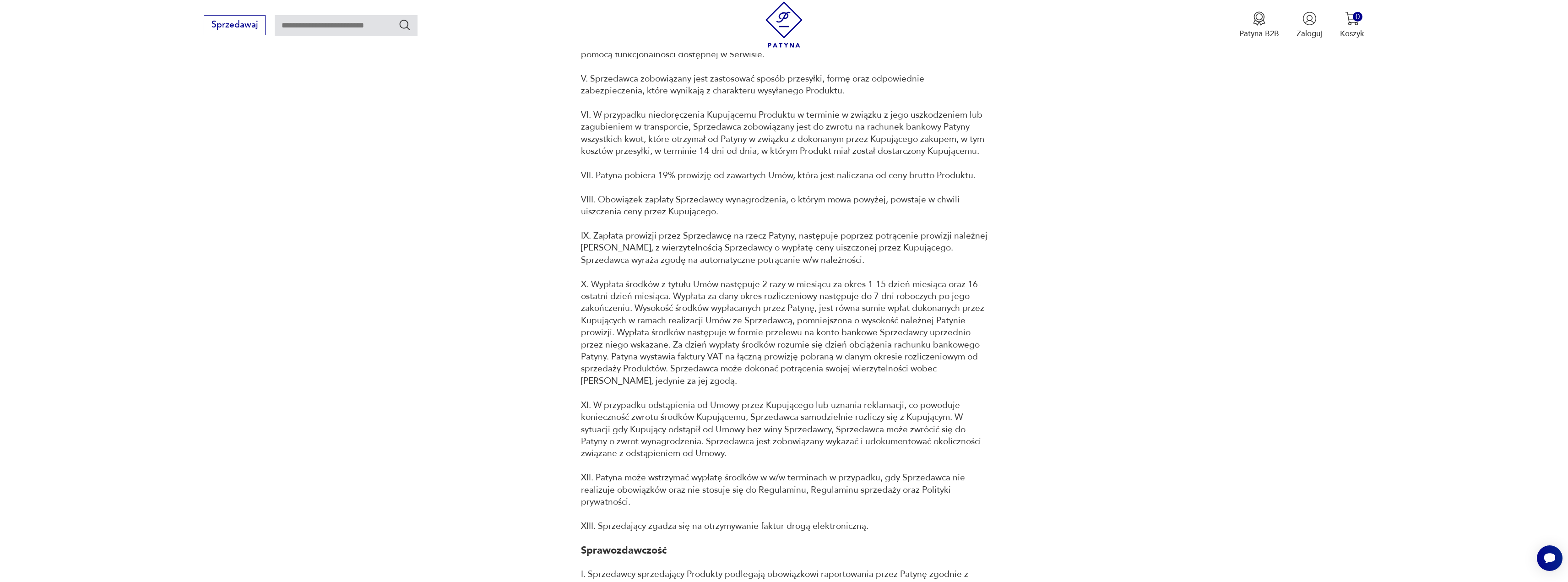
scroll to position [7790, 0]
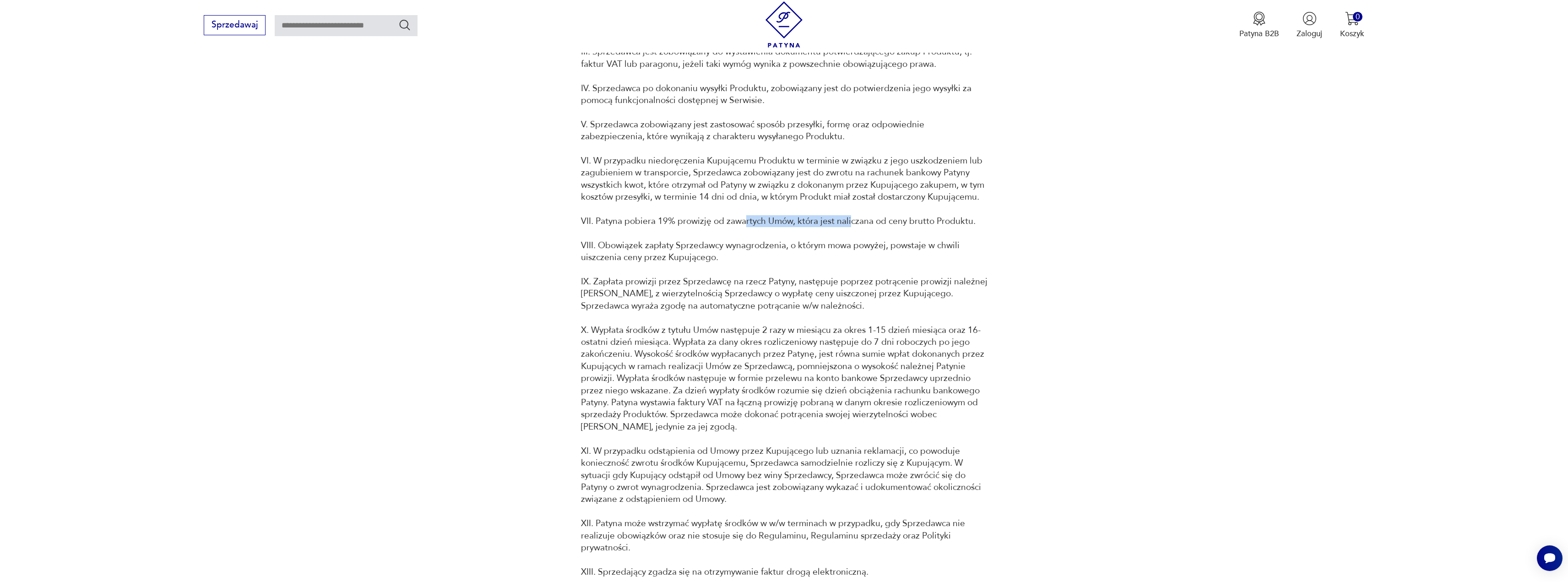
drag, startPoint x: 748, startPoint y: 245, endPoint x: 930, endPoint y: 290, distance: 187.5
click at [852, 227] on p "VII. Patyna pobiera 19% prowizję od zawartych Umów, która jest naliczana od cen…" at bounding box center [784, 221] width 407 height 12
drag, startPoint x: 936, startPoint y: 292, endPoint x: 881, endPoint y: 285, distance: 55.4
